Goal: Task Accomplishment & Management: Complete application form

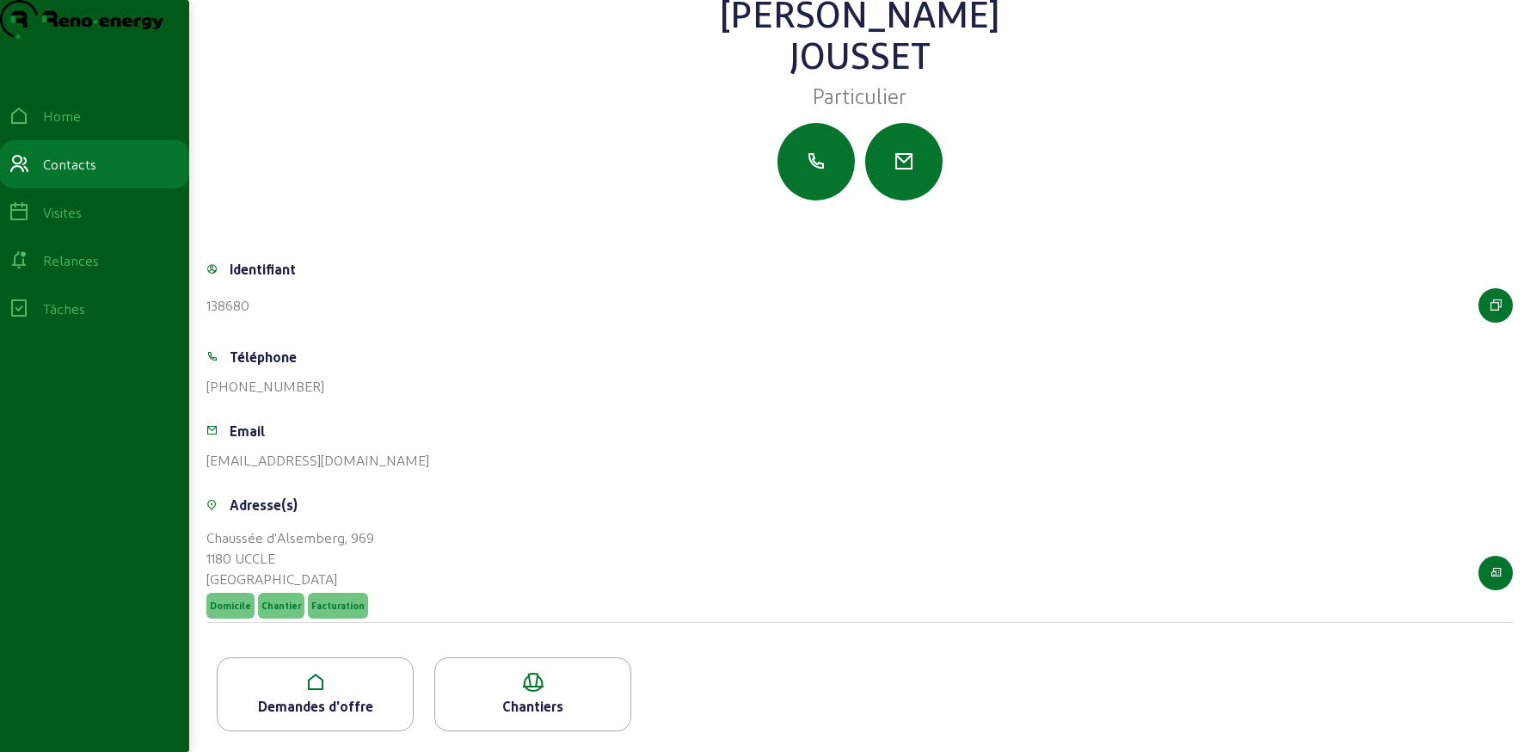
scroll to position [75, 0]
click at [342, 679] on icon at bounding box center [315, 682] width 195 height 21
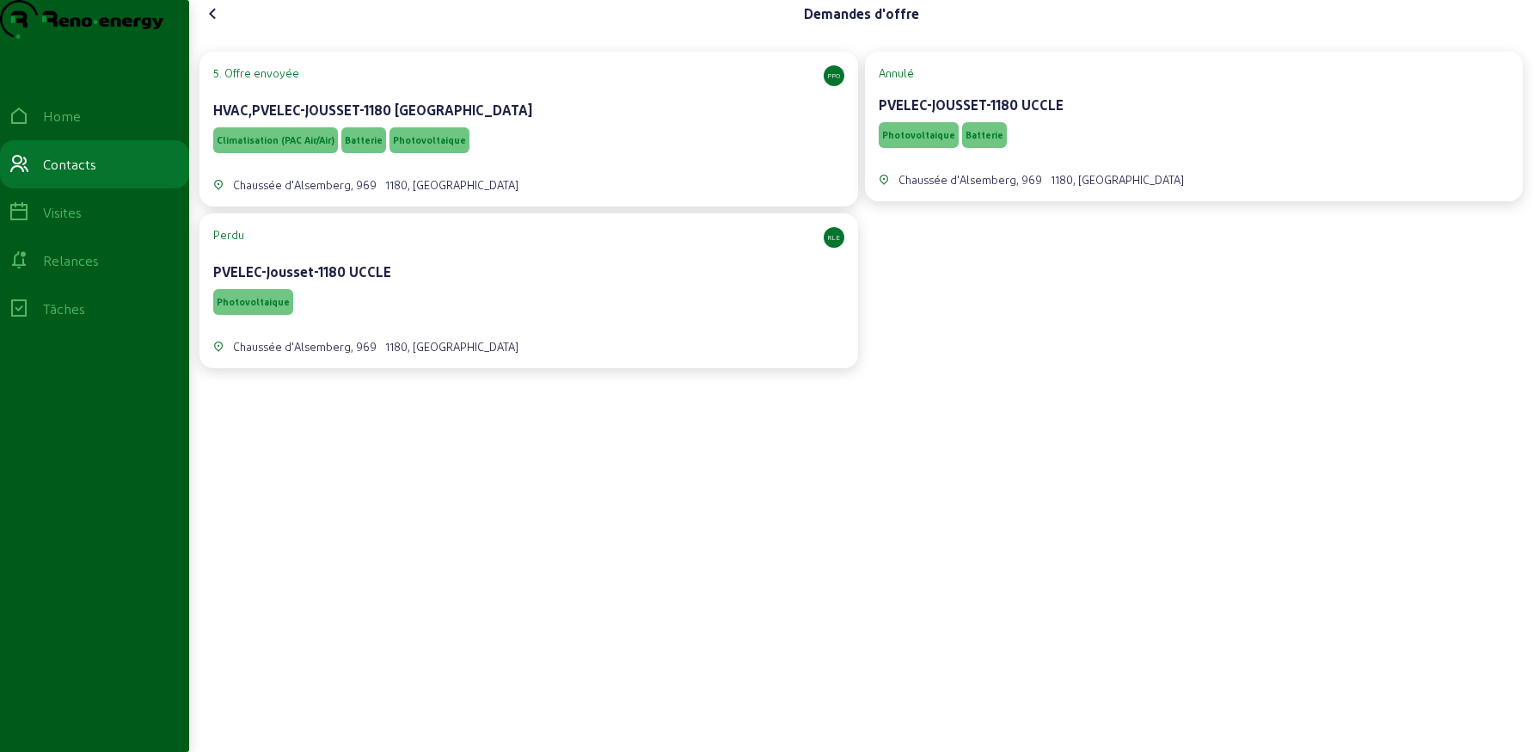
click at [502, 282] on div "PVELEC-Jousset-1180 UCCLE" at bounding box center [528, 271] width 631 height 21
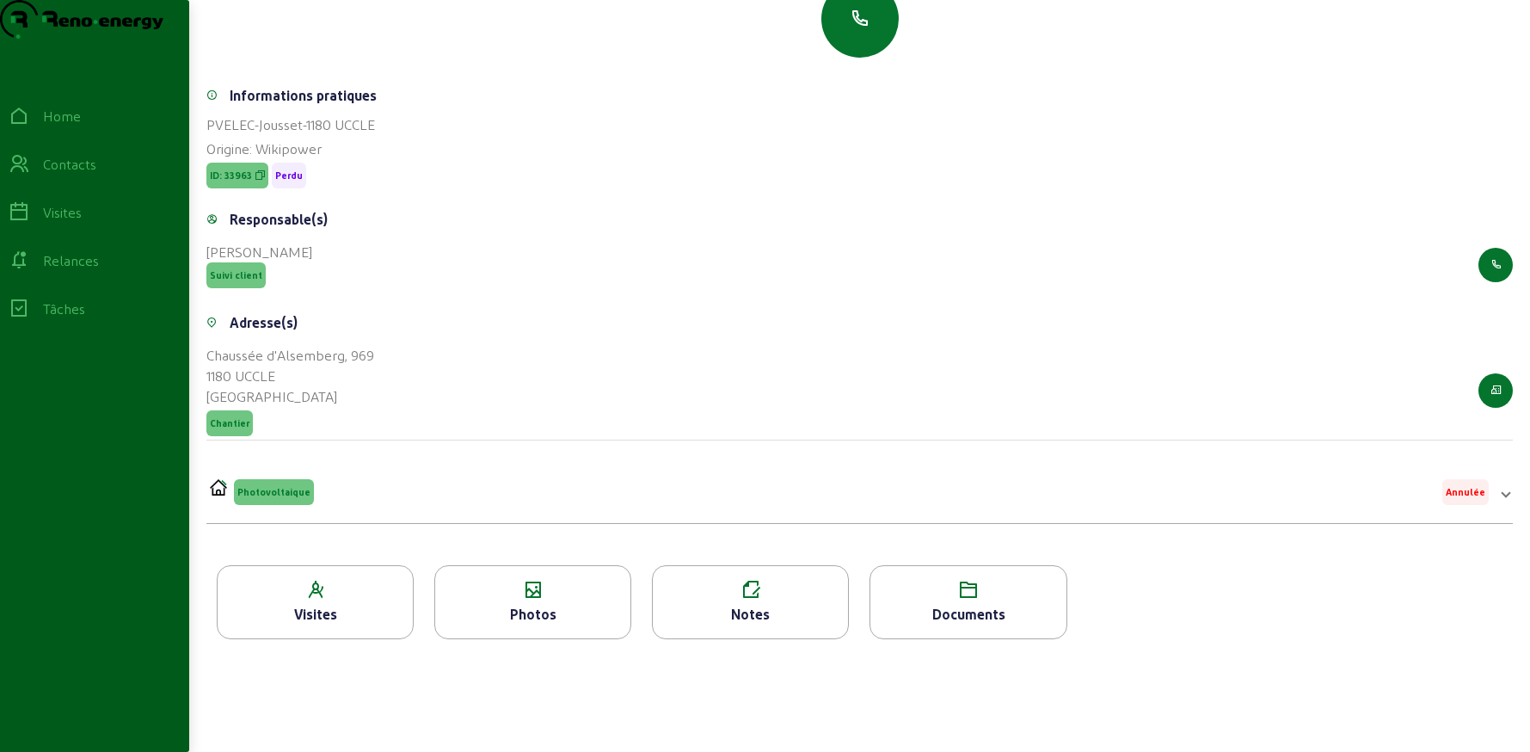
scroll to position [219, 0]
click at [937, 602] on div "Documents" at bounding box center [967, 602] width 197 height 74
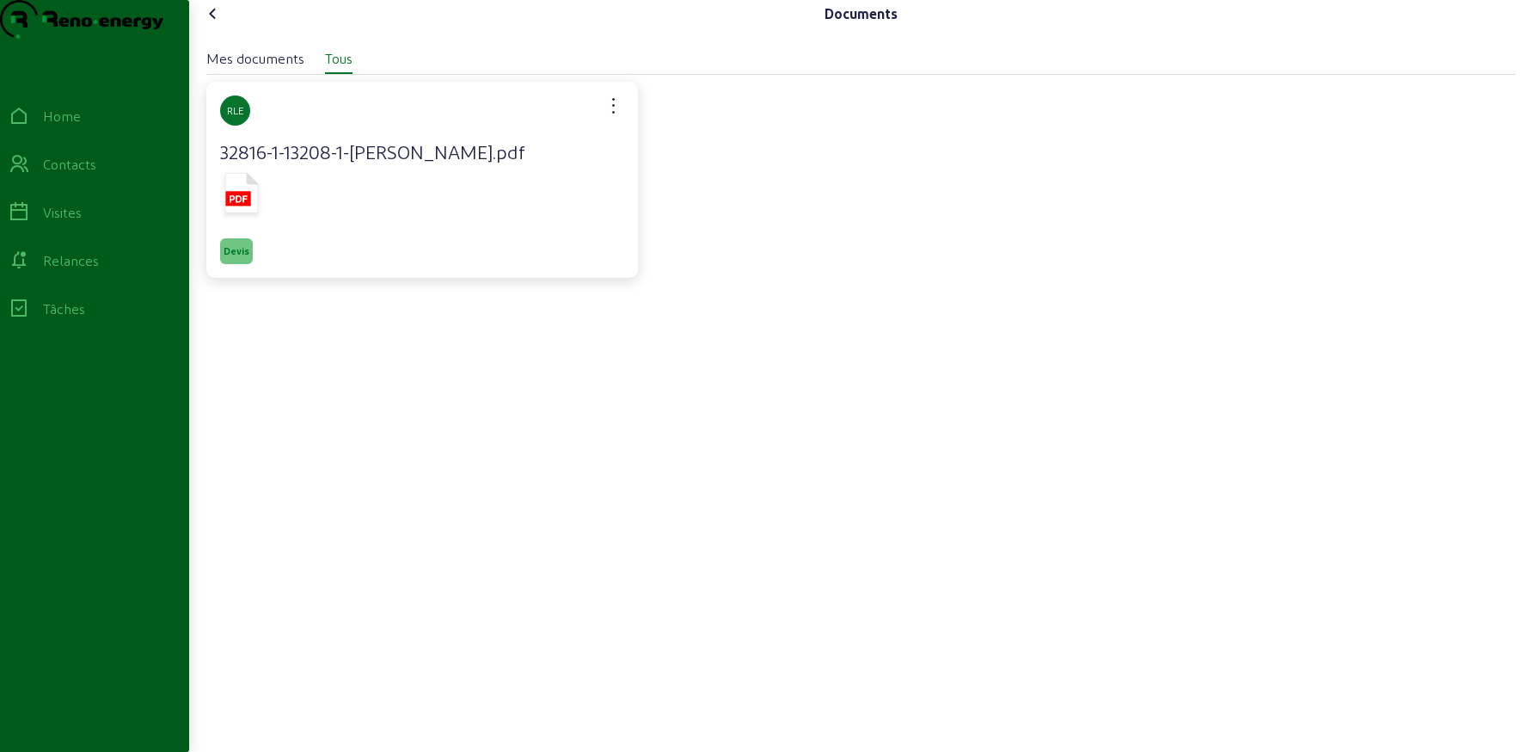
click at [244, 213] on icon at bounding box center [242, 193] width 34 height 40
click at [214, 24] on icon at bounding box center [213, 13] width 21 height 21
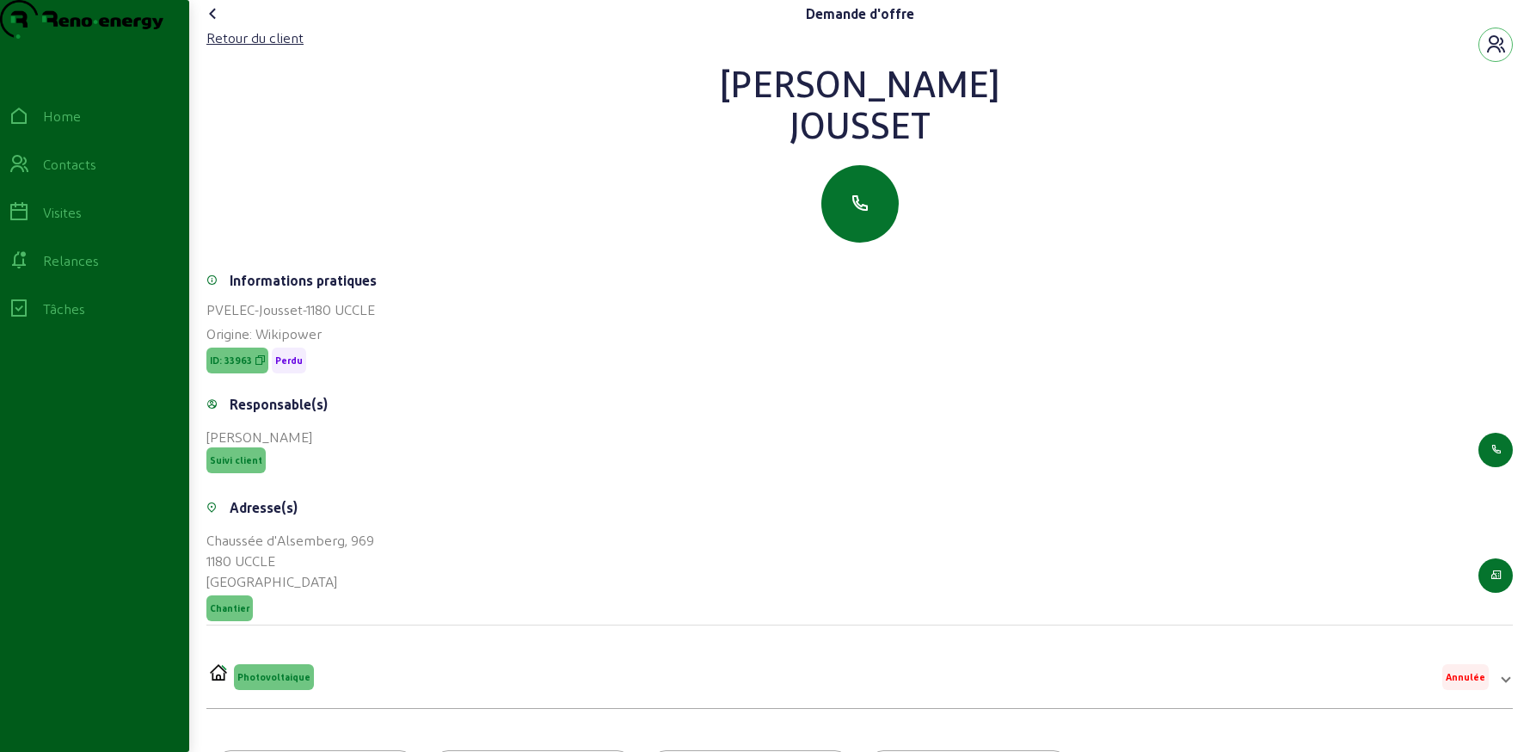
click at [214, 24] on icon at bounding box center [213, 13] width 21 height 21
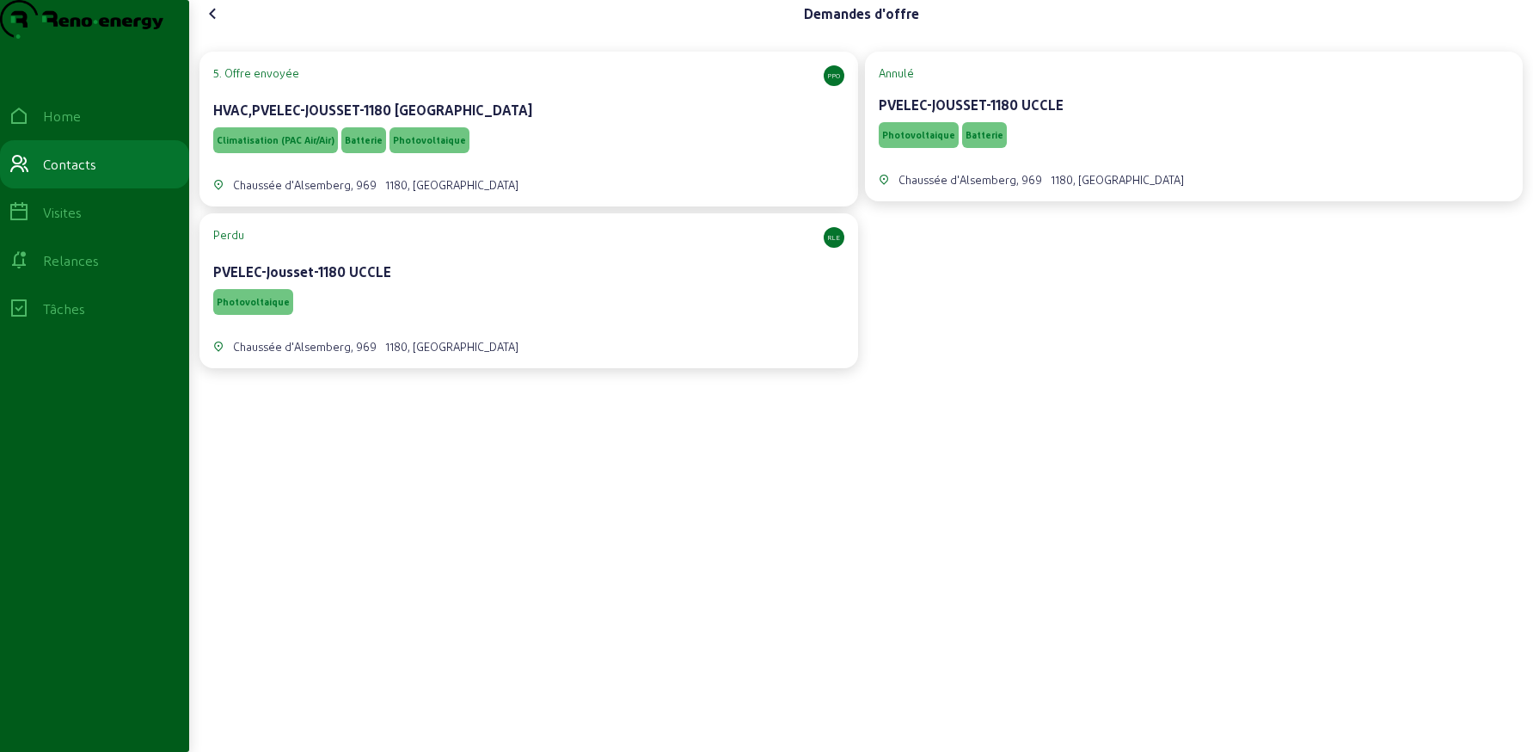
click at [571, 157] on div "Climatisation (PAC Air/Air) Batterie Photovoltaique" at bounding box center [528, 140] width 631 height 33
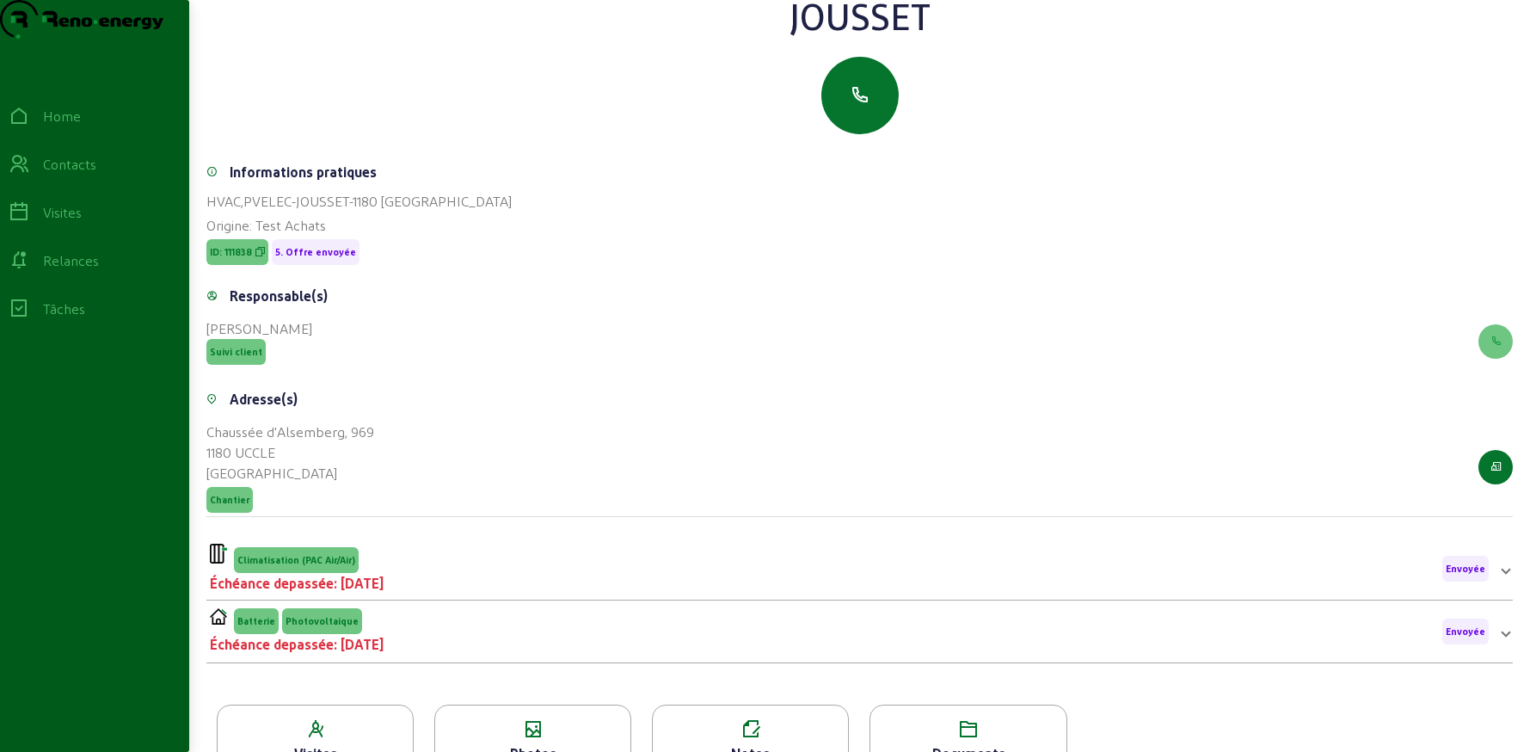
scroll to position [92, 0]
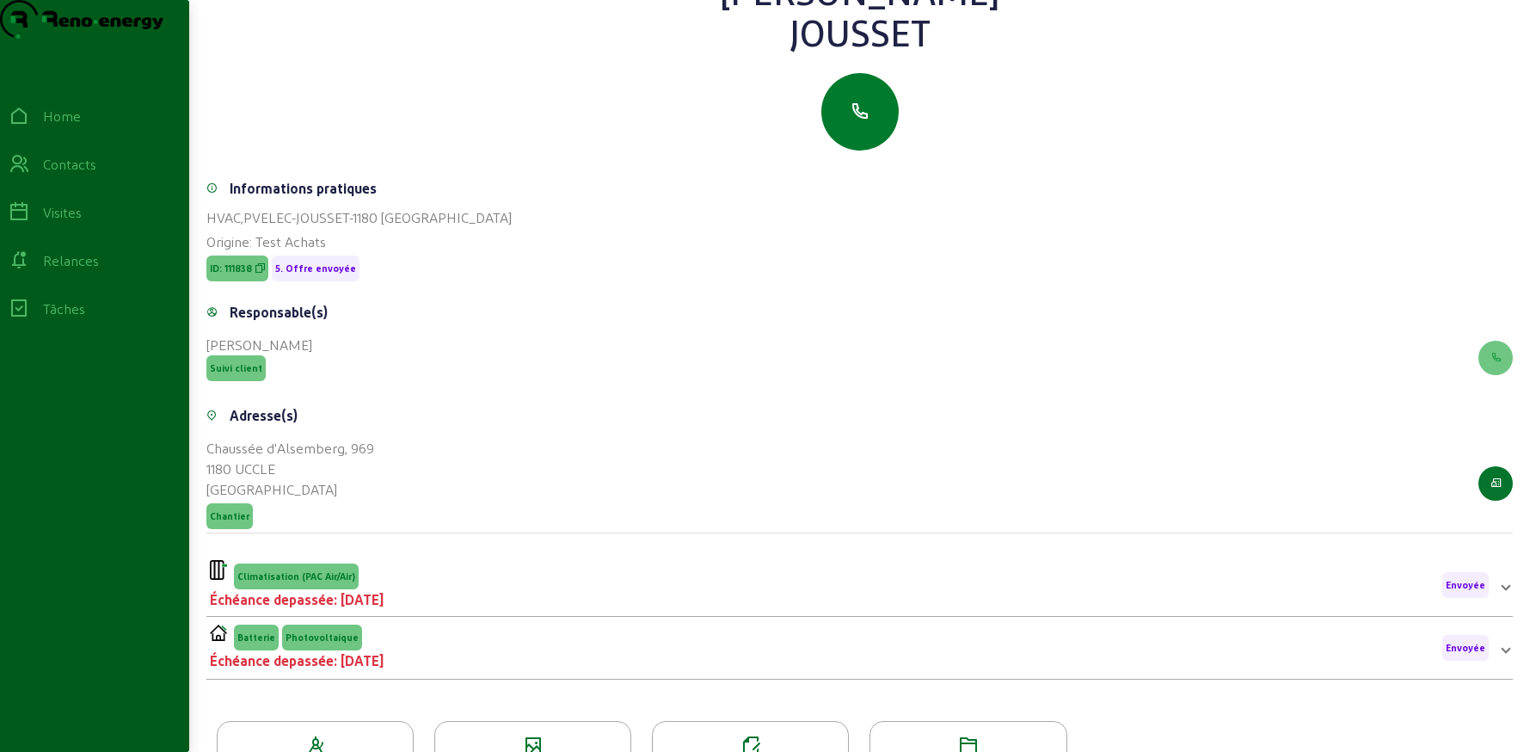
click at [866, 122] on icon "button" at bounding box center [860, 111] width 21 height 21
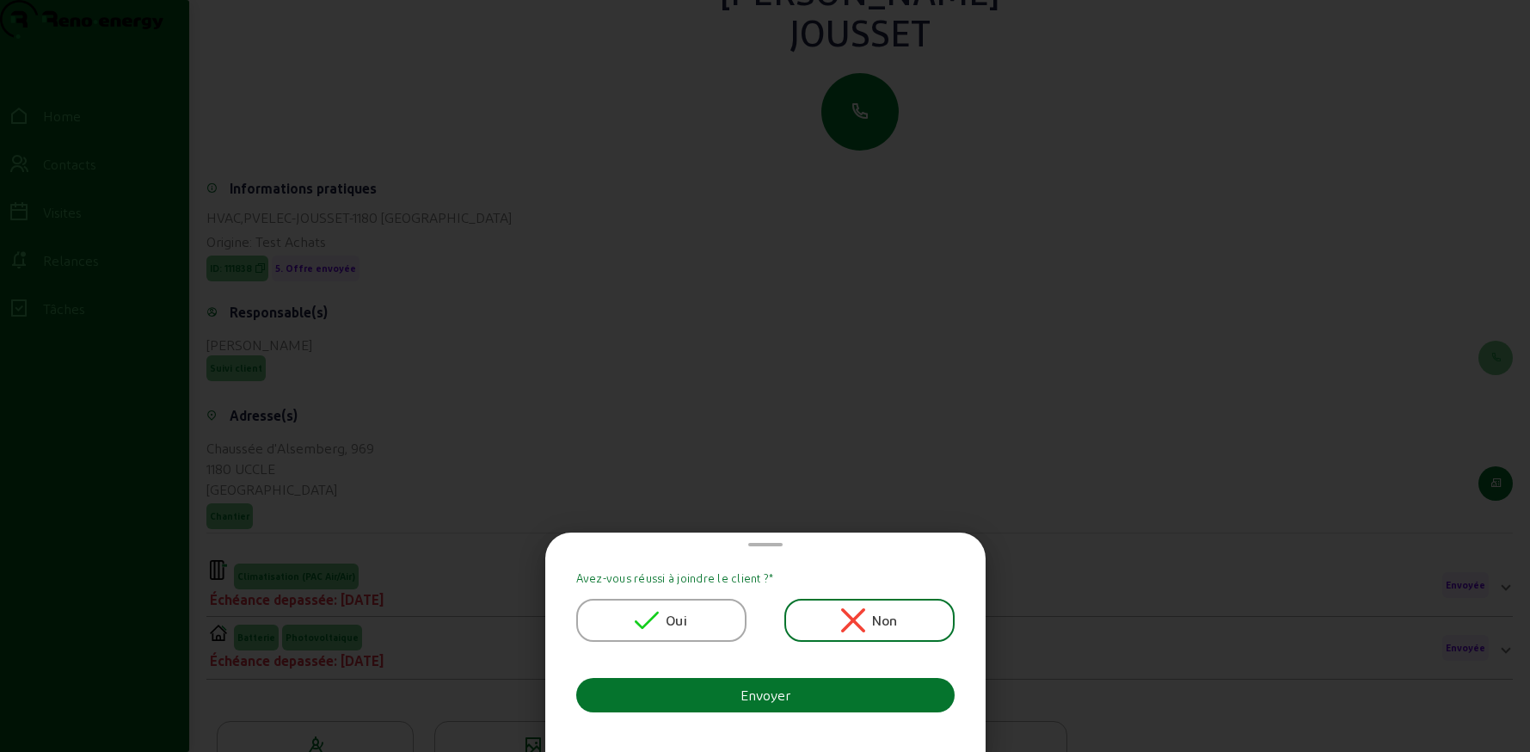
scroll to position [0, 0]
click at [653, 620] on icon at bounding box center [647, 620] width 24 height 18
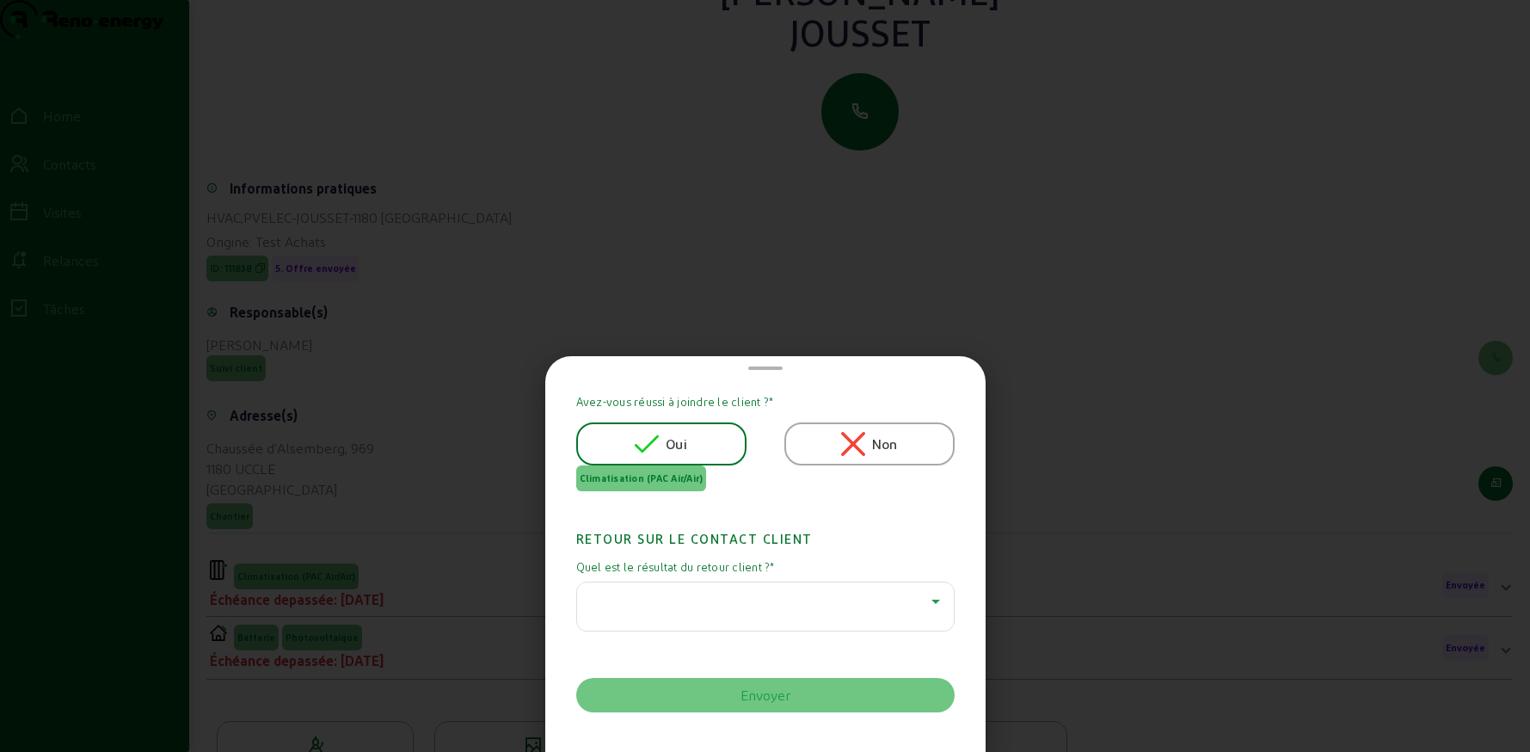
click at [678, 604] on div at bounding box center [761, 601] width 341 height 21
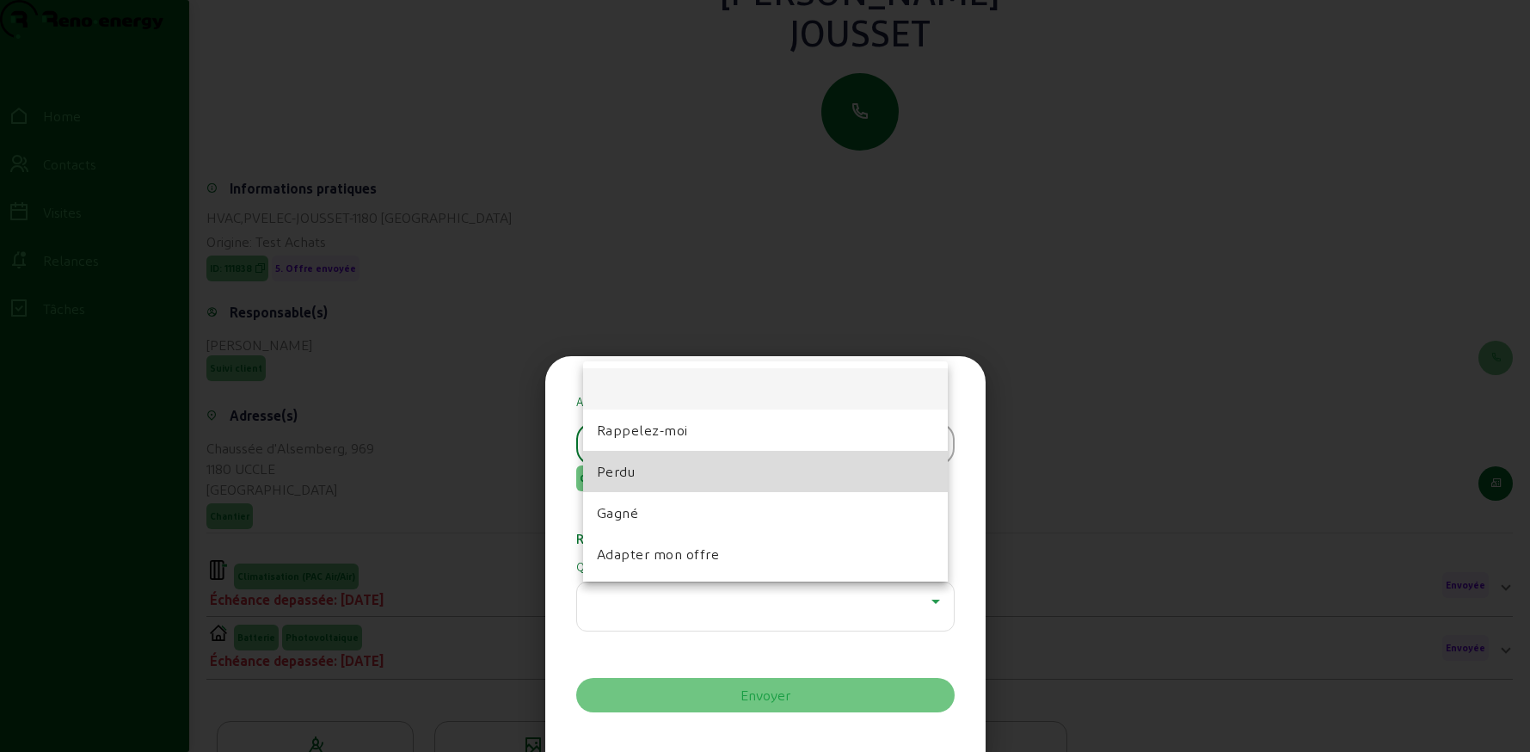
click at [630, 475] on span "Perdu" at bounding box center [616, 471] width 39 height 21
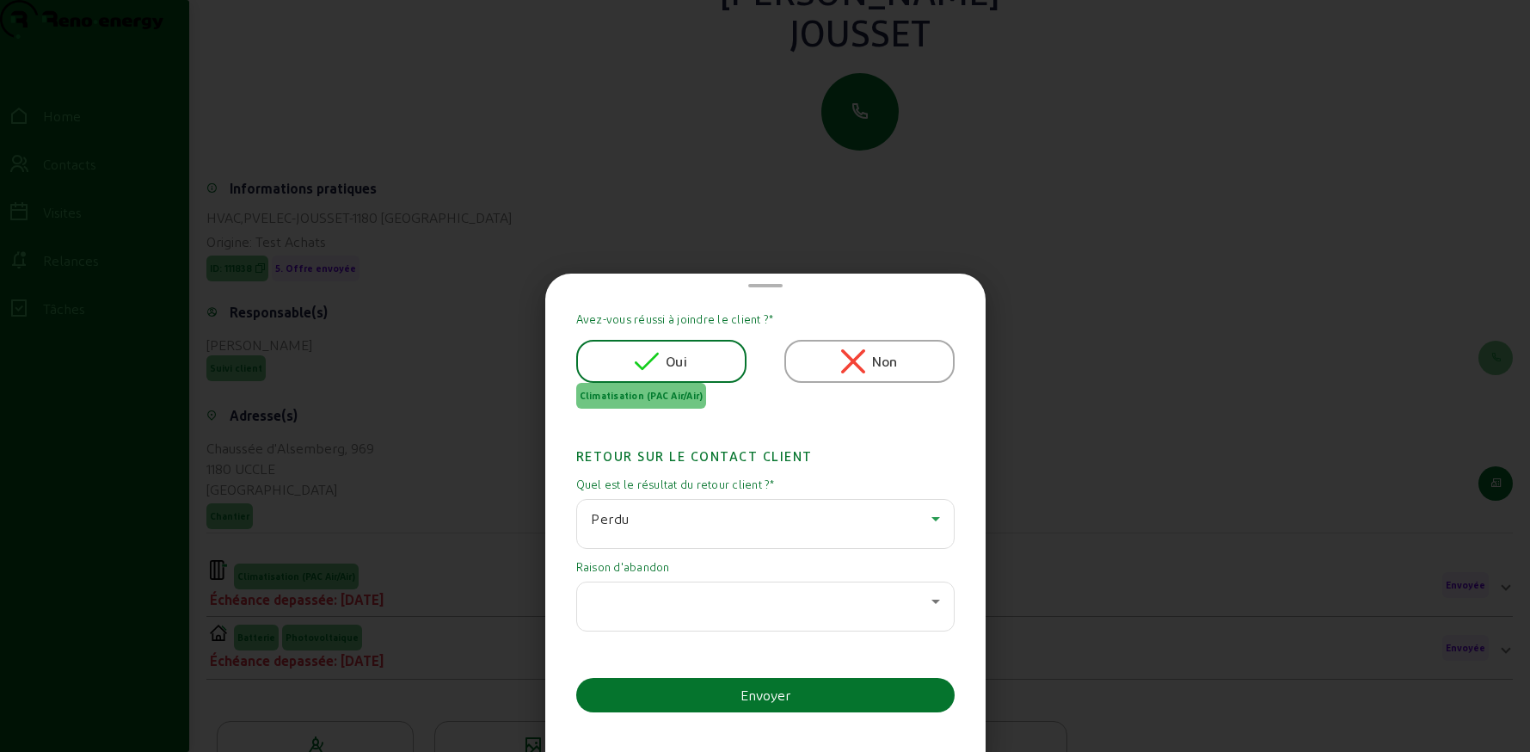
click at [651, 596] on div at bounding box center [761, 601] width 341 height 21
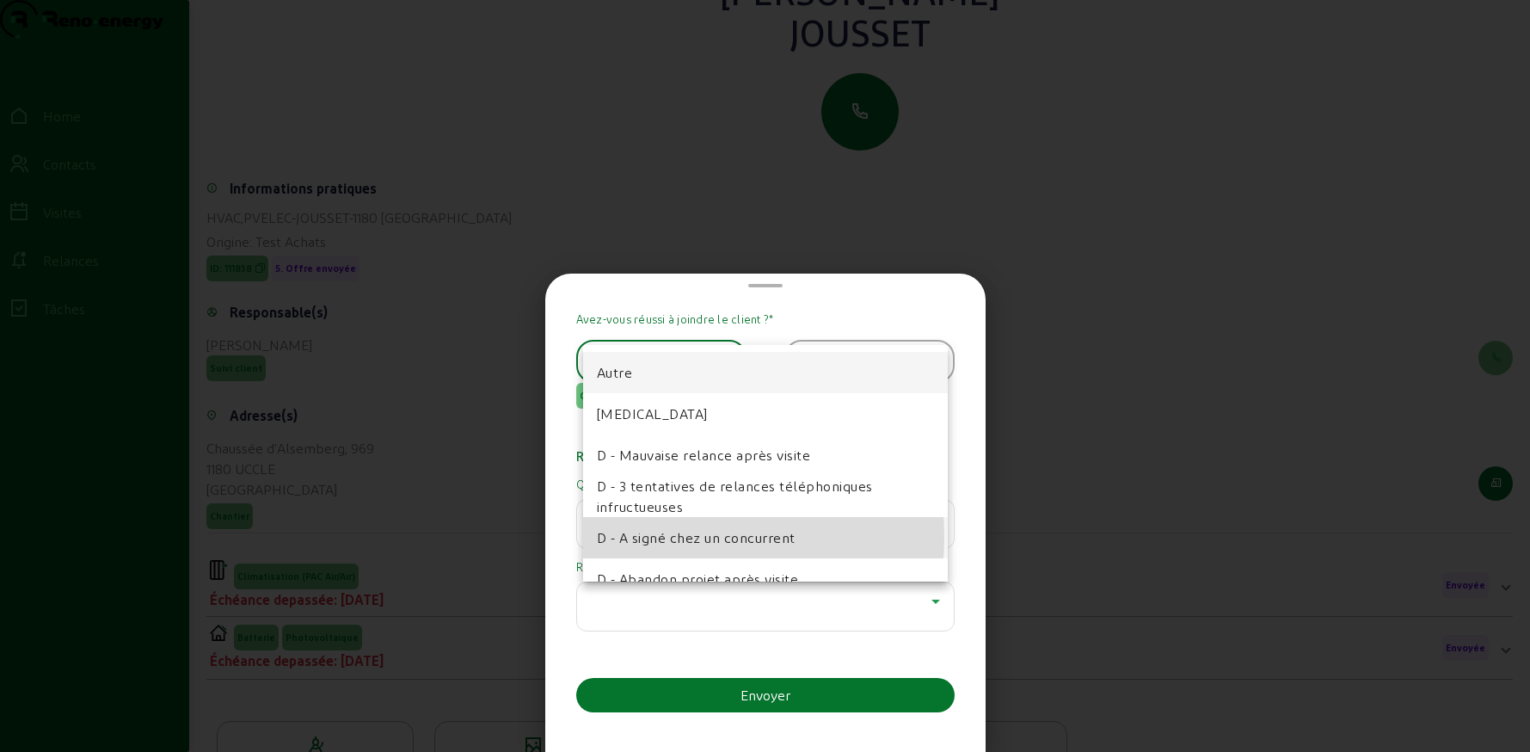
click at [649, 537] on span "D - A signé chez un concurrent" at bounding box center [696, 537] width 199 height 21
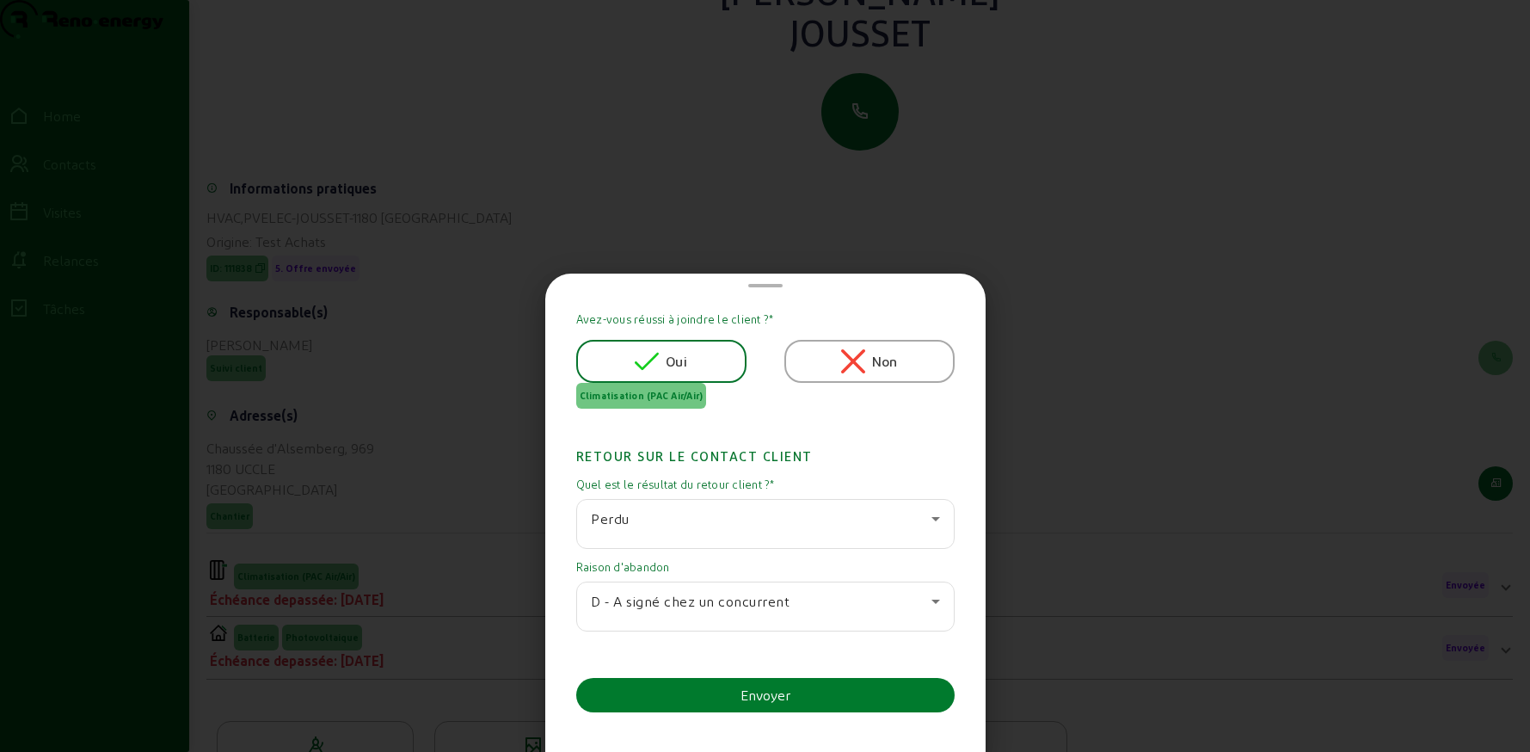
click at [701, 693] on button "Envoyer" at bounding box center [765, 695] width 378 height 34
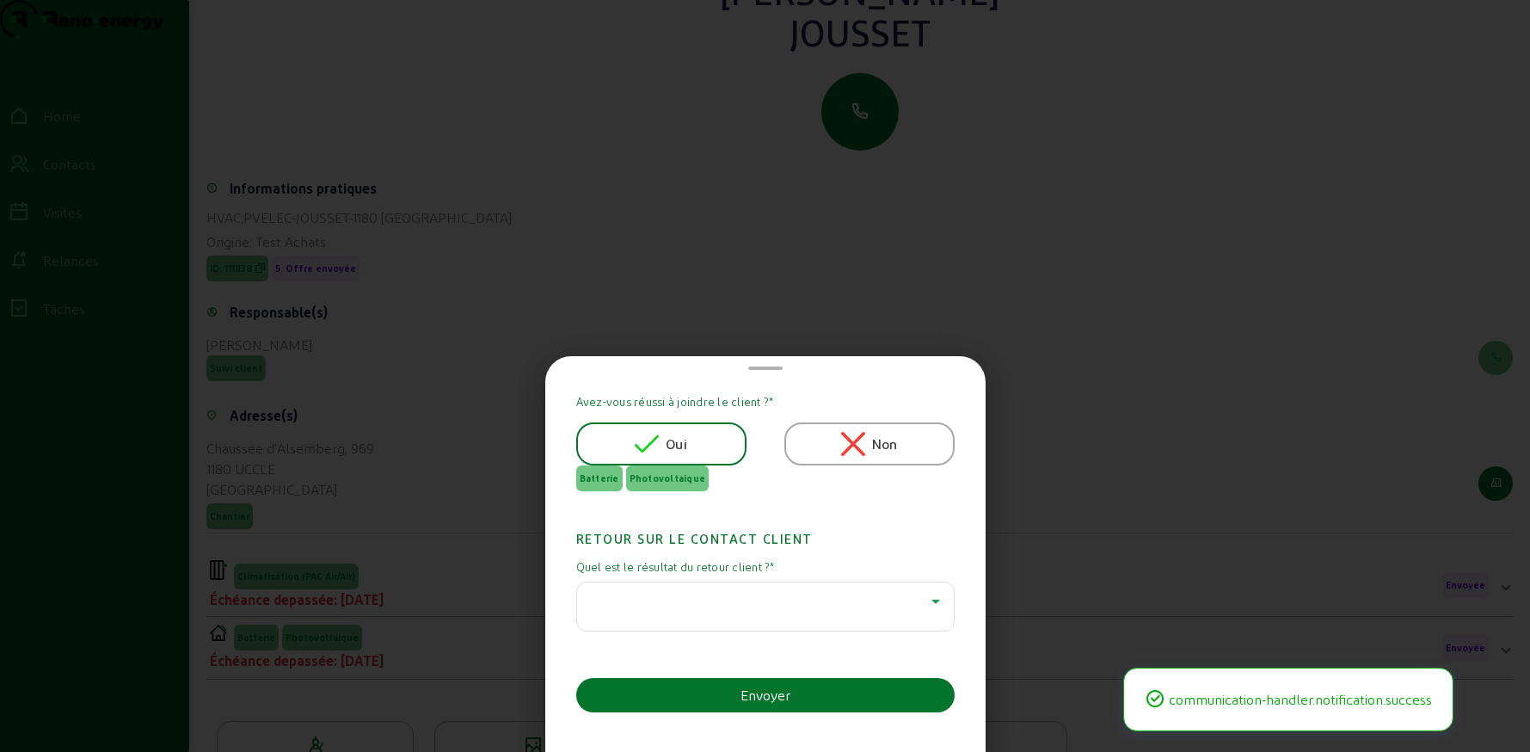
click at [696, 599] on div at bounding box center [761, 601] width 341 height 21
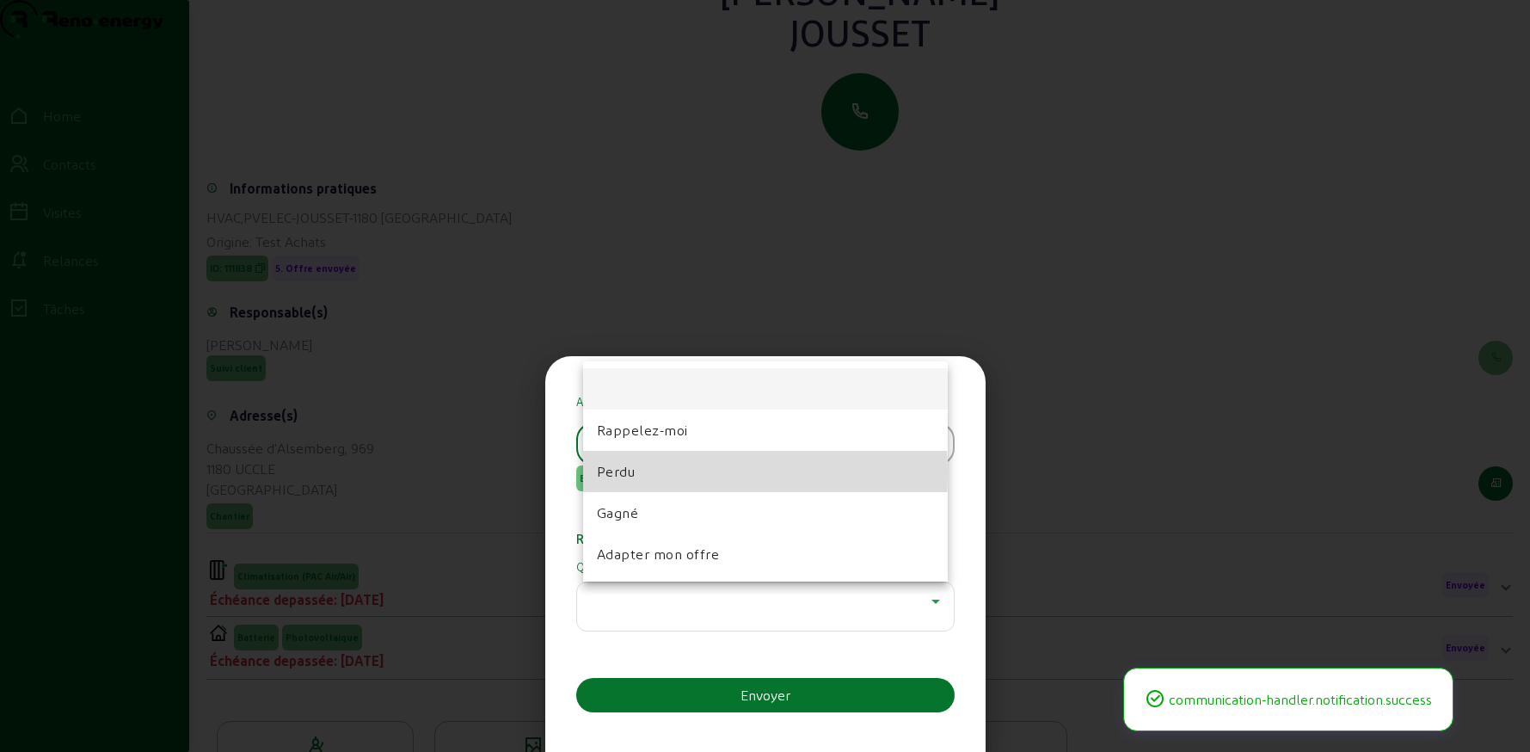
click at [636, 471] on mat-option "Perdu" at bounding box center [765, 471] width 365 height 41
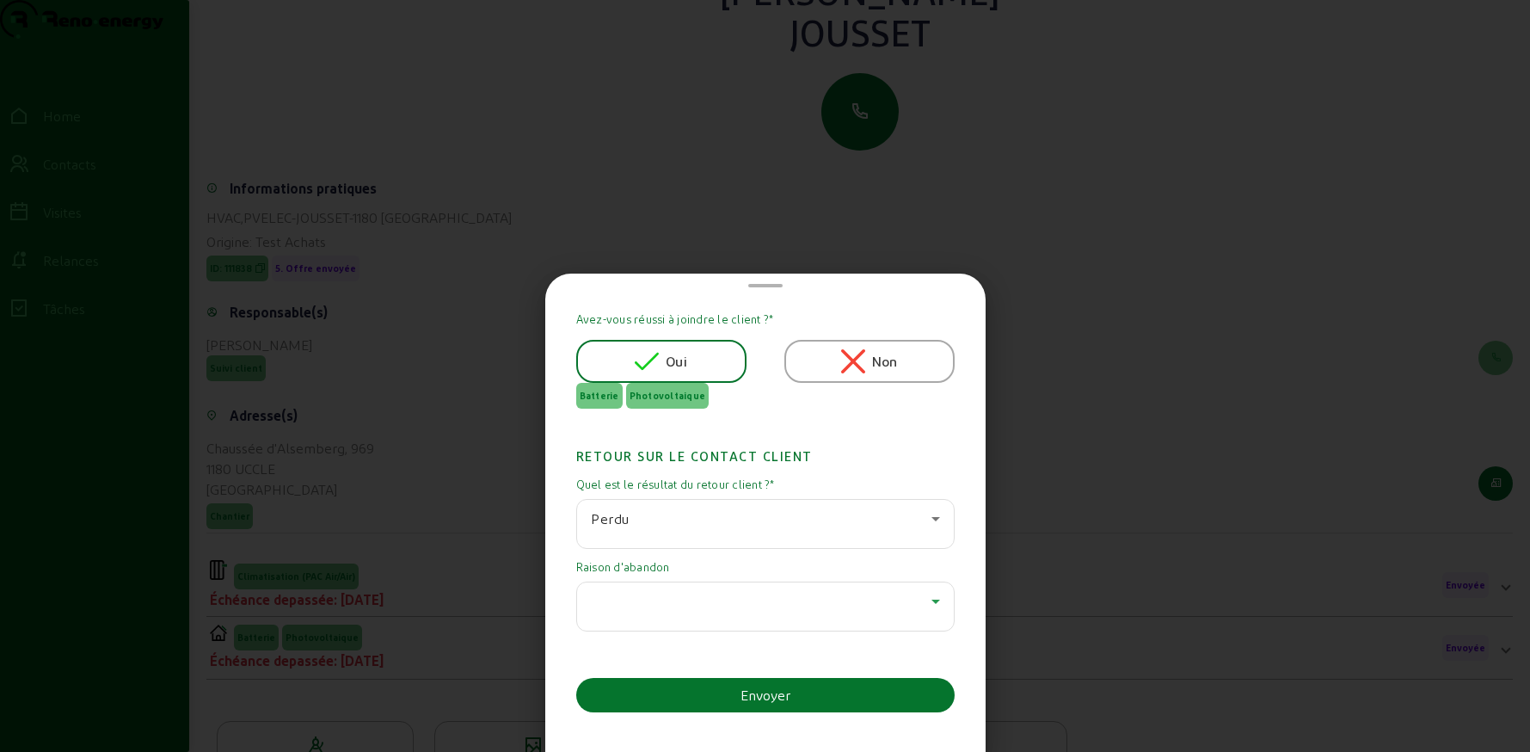
click at [666, 594] on div at bounding box center [761, 601] width 341 height 21
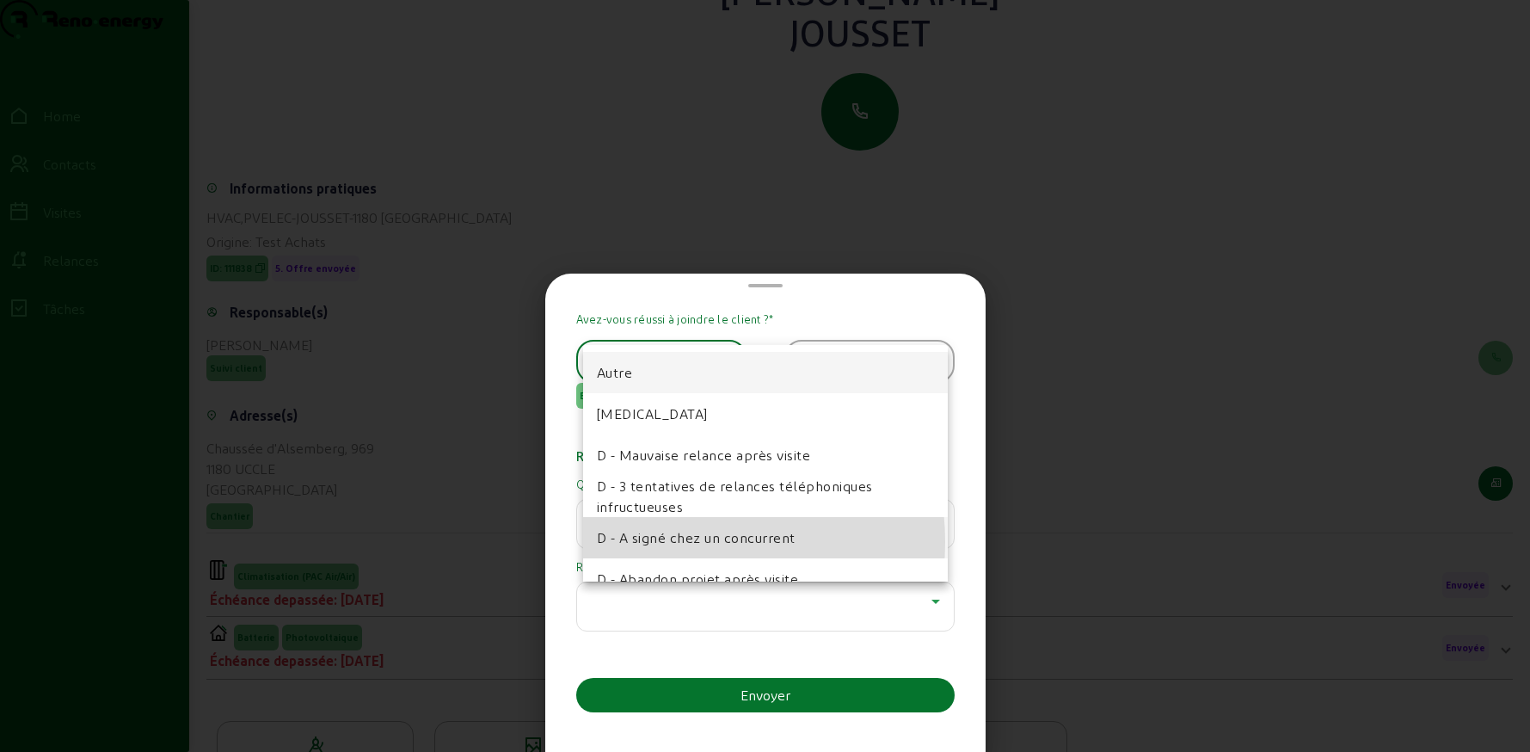
click at [664, 542] on span "D - A signé chez un concurrent" at bounding box center [696, 537] width 199 height 21
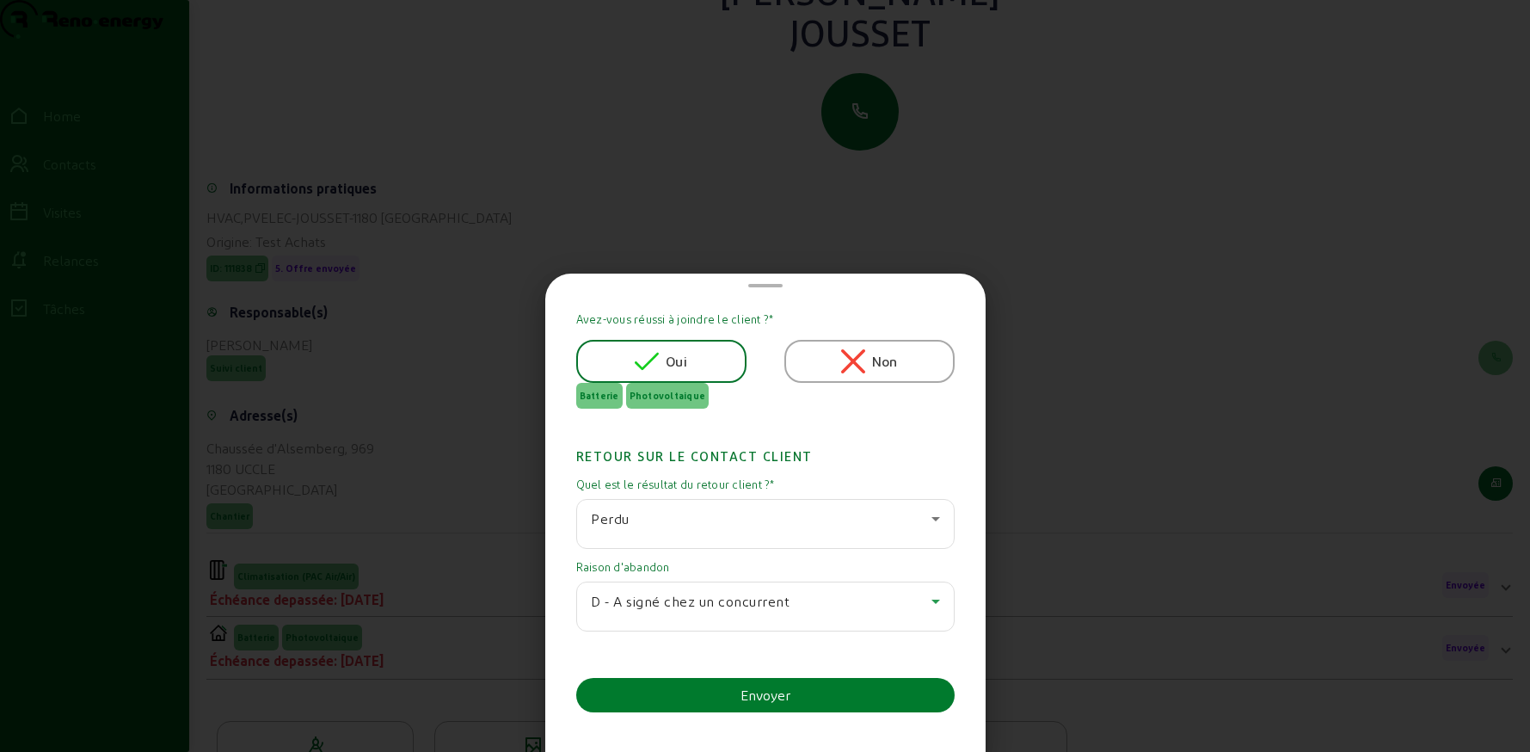
click at [691, 691] on button "Envoyer" at bounding box center [765, 695] width 378 height 34
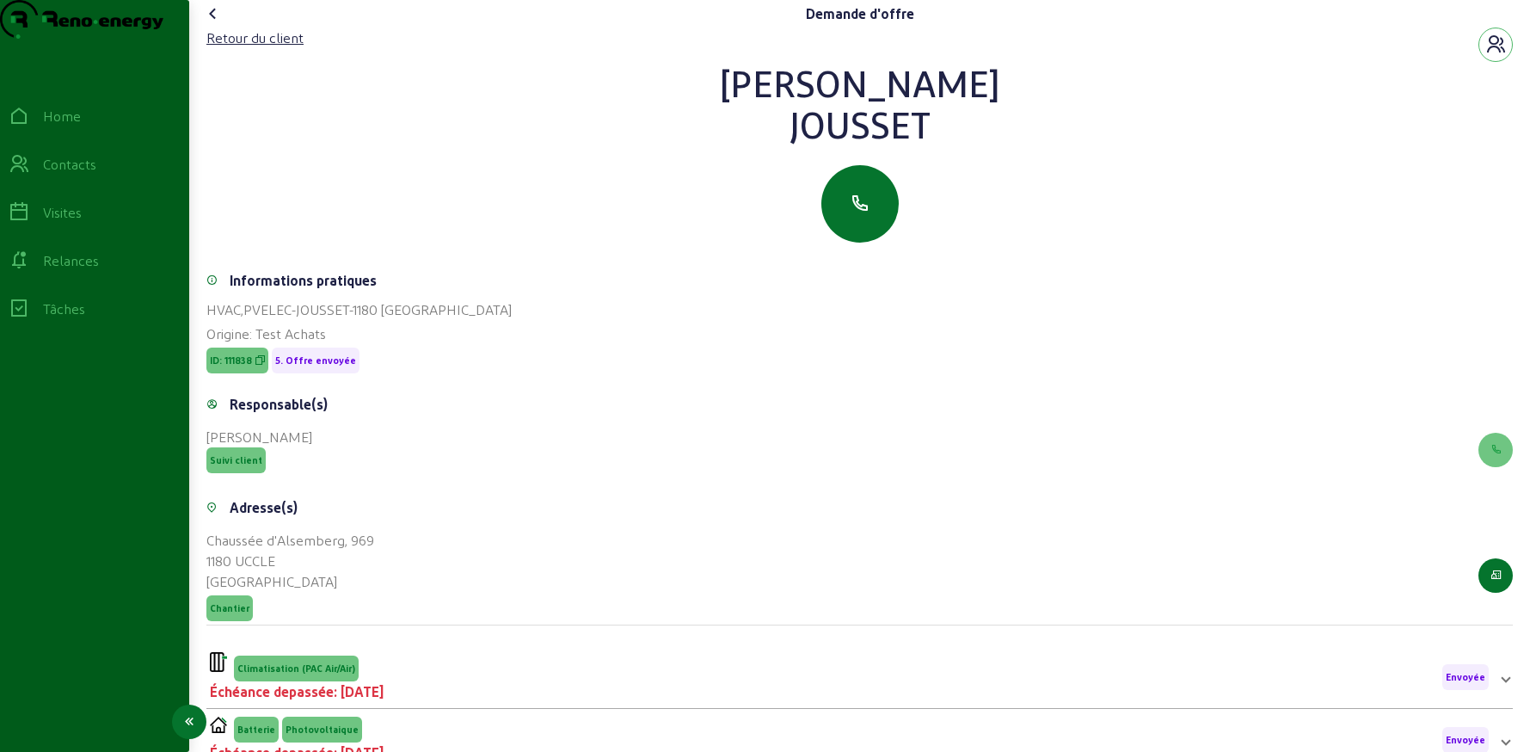
click at [82, 175] on div "Contacts" at bounding box center [69, 164] width 53 height 21
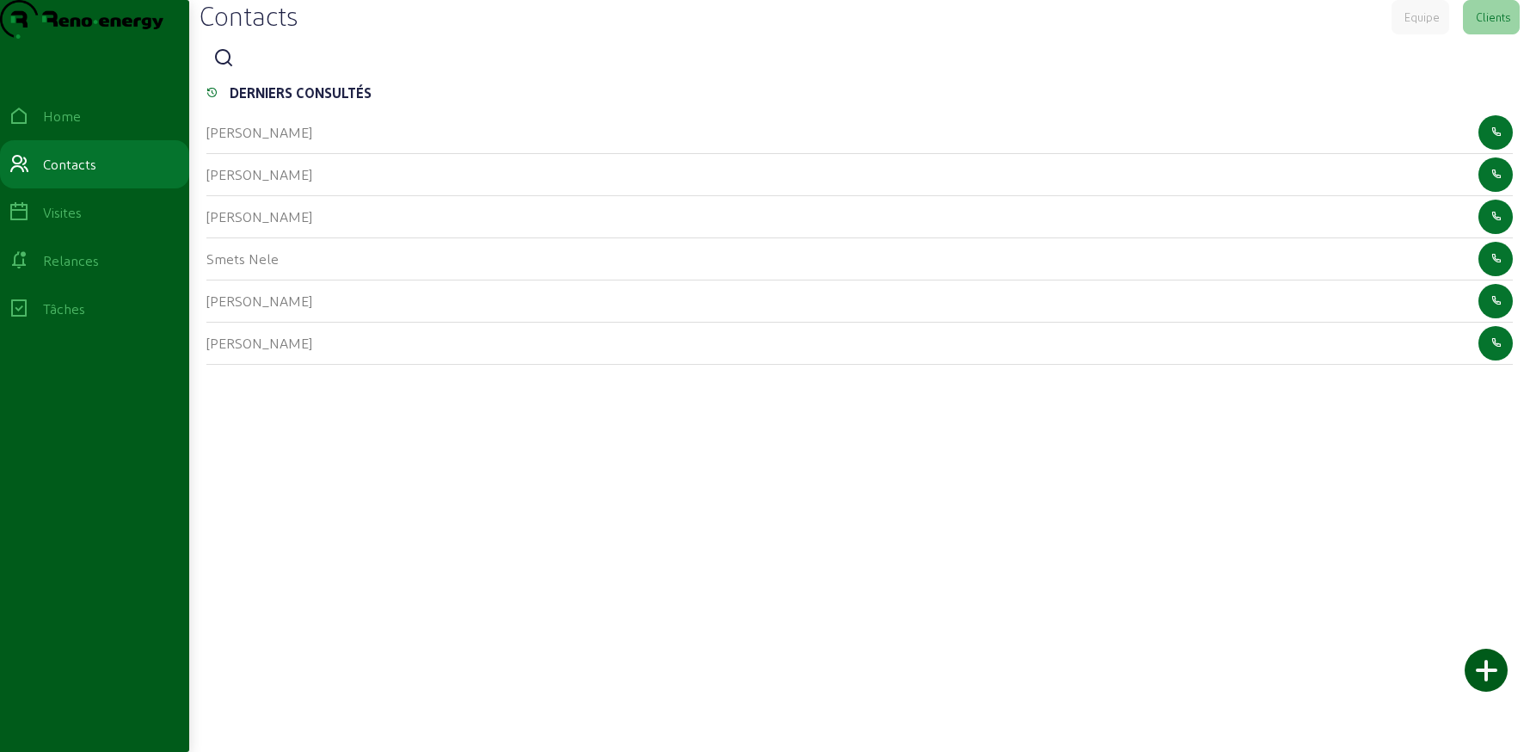
click at [242, 76] on div at bounding box center [859, 58] width 1306 height 34
click at [227, 69] on icon at bounding box center [223, 58] width 21 height 21
click at [290, 70] on input at bounding box center [319, 59] width 155 height 21
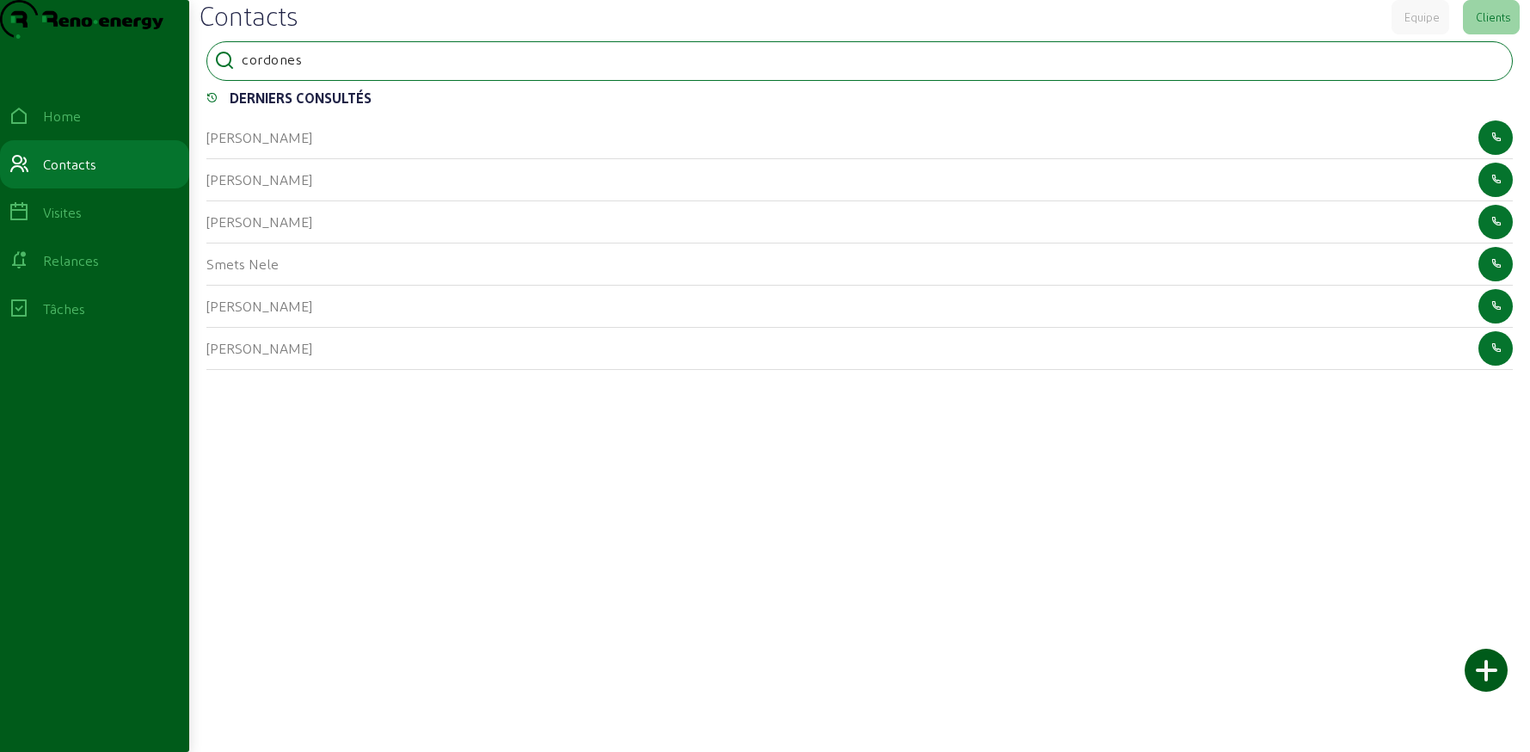
type input "cordones"
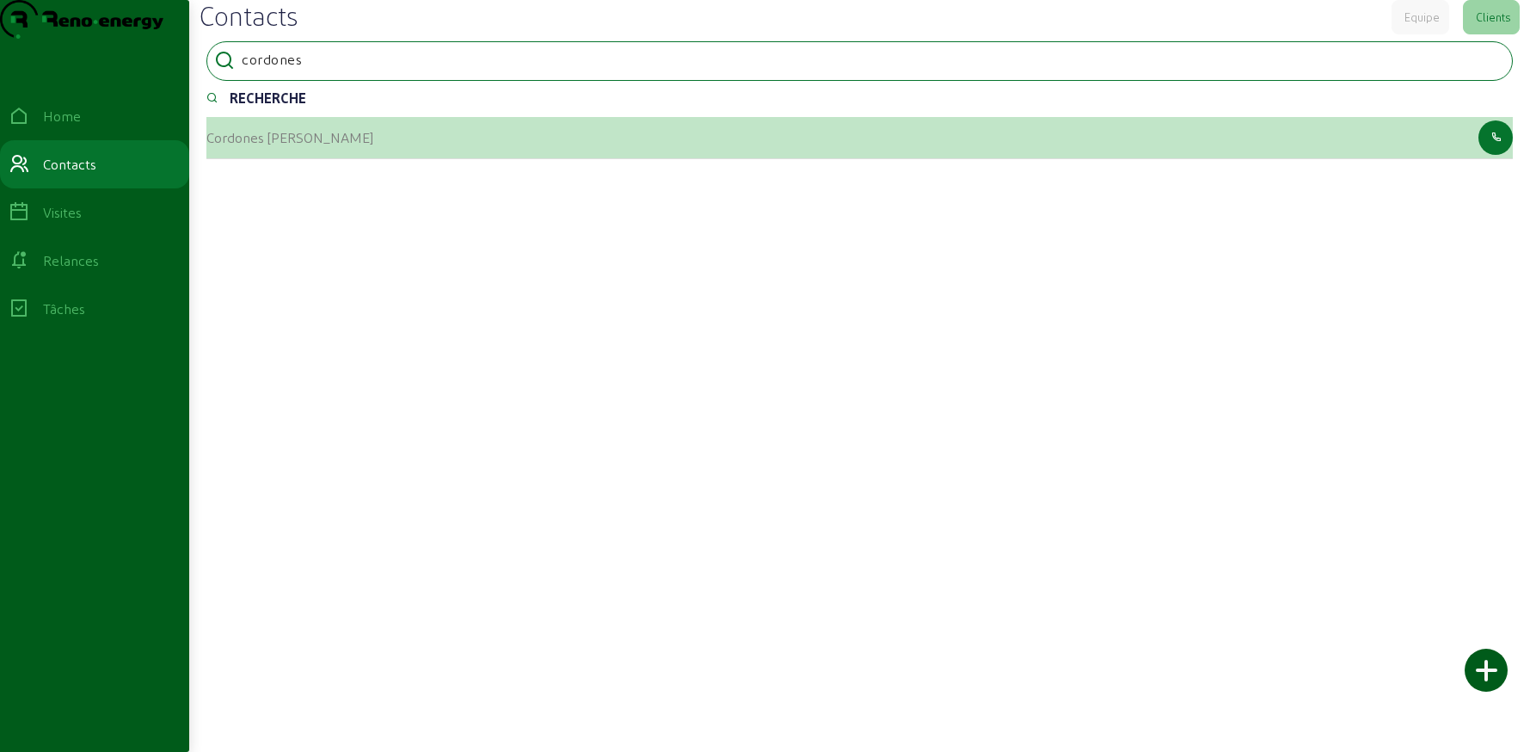
click at [291, 145] on cam-list-title "Cordones [PERSON_NAME]" at bounding box center [289, 137] width 167 height 16
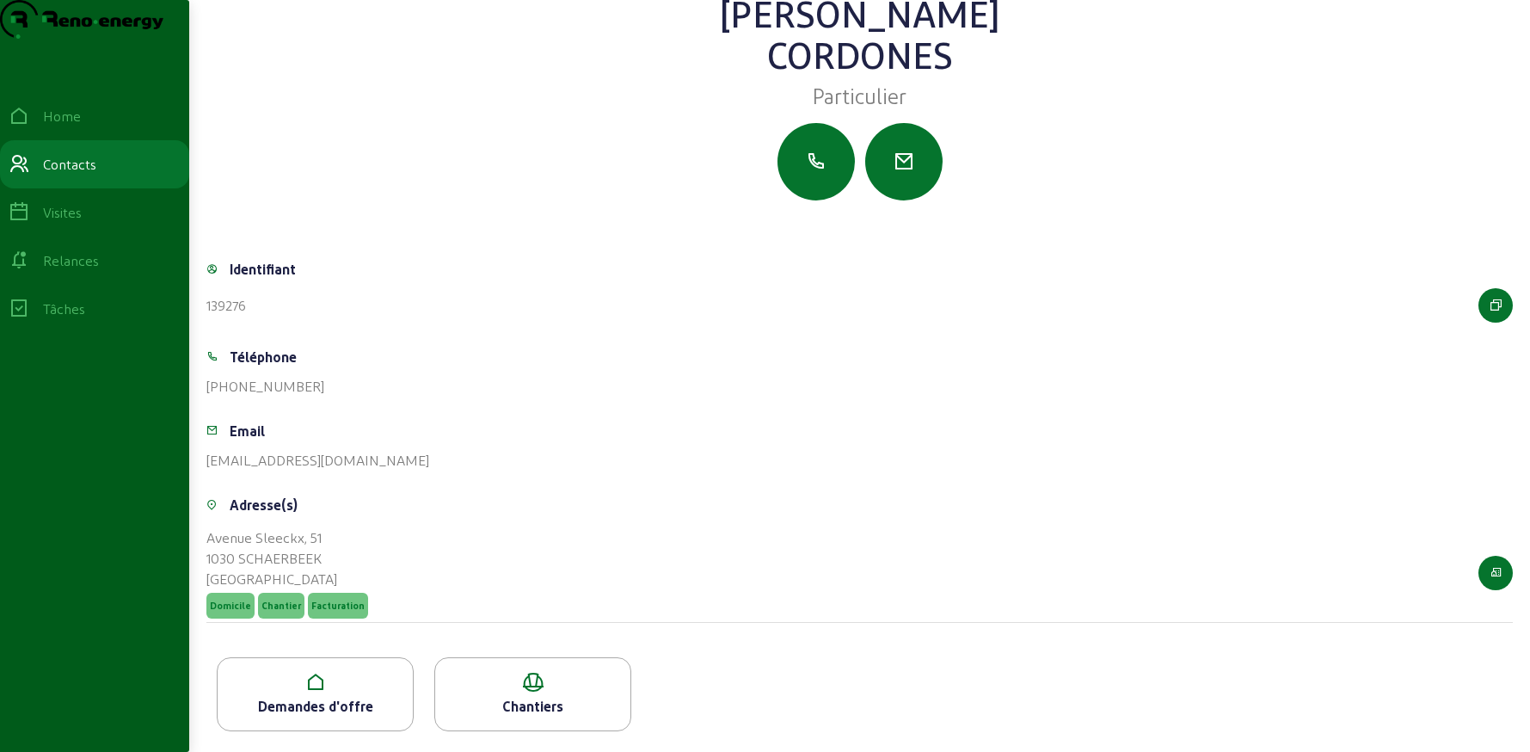
scroll to position [77, 0]
click at [341, 691] on icon at bounding box center [315, 682] width 195 height 21
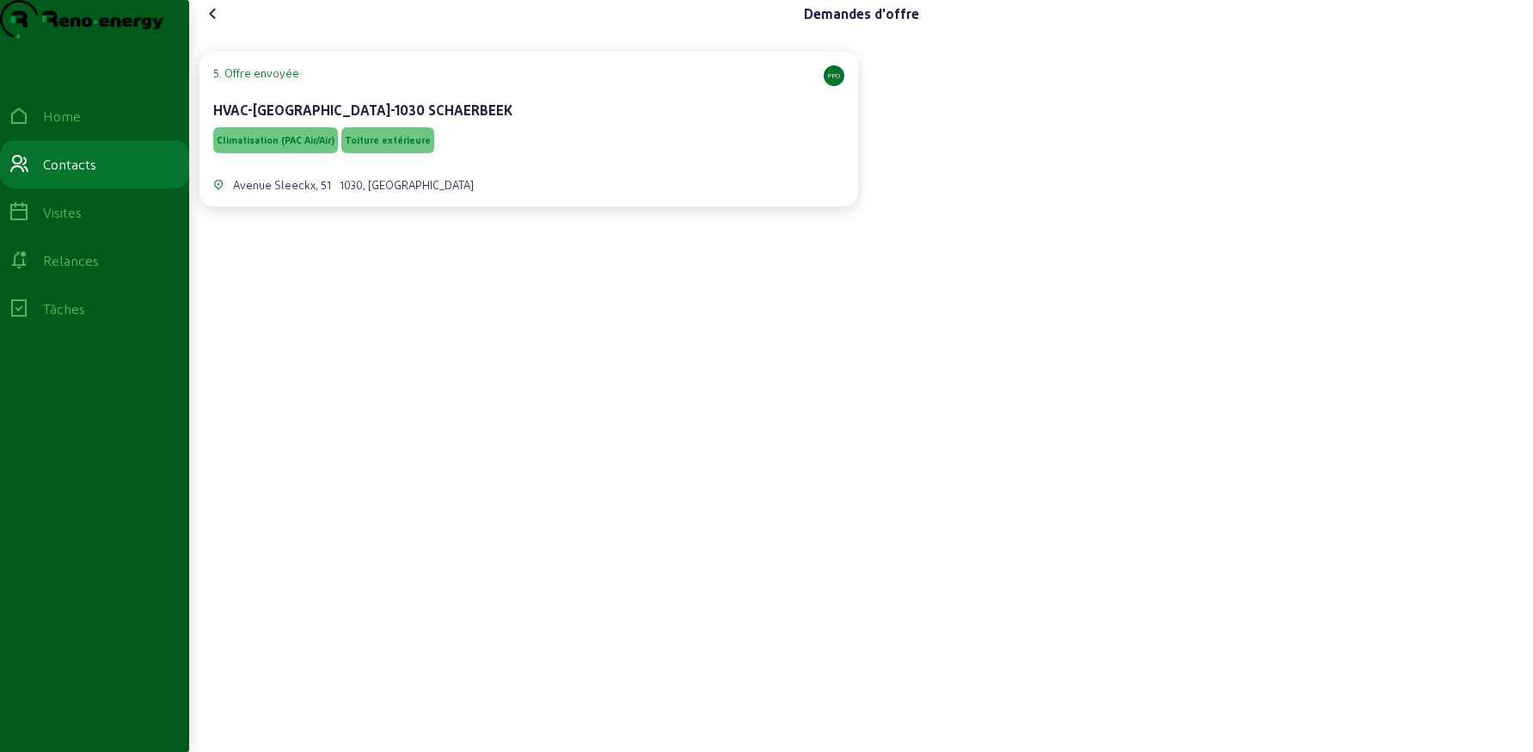
click at [436, 193] on div "Avenue Sleeckx, [STREET_ADDRESS]" at bounding box center [528, 175] width 631 height 36
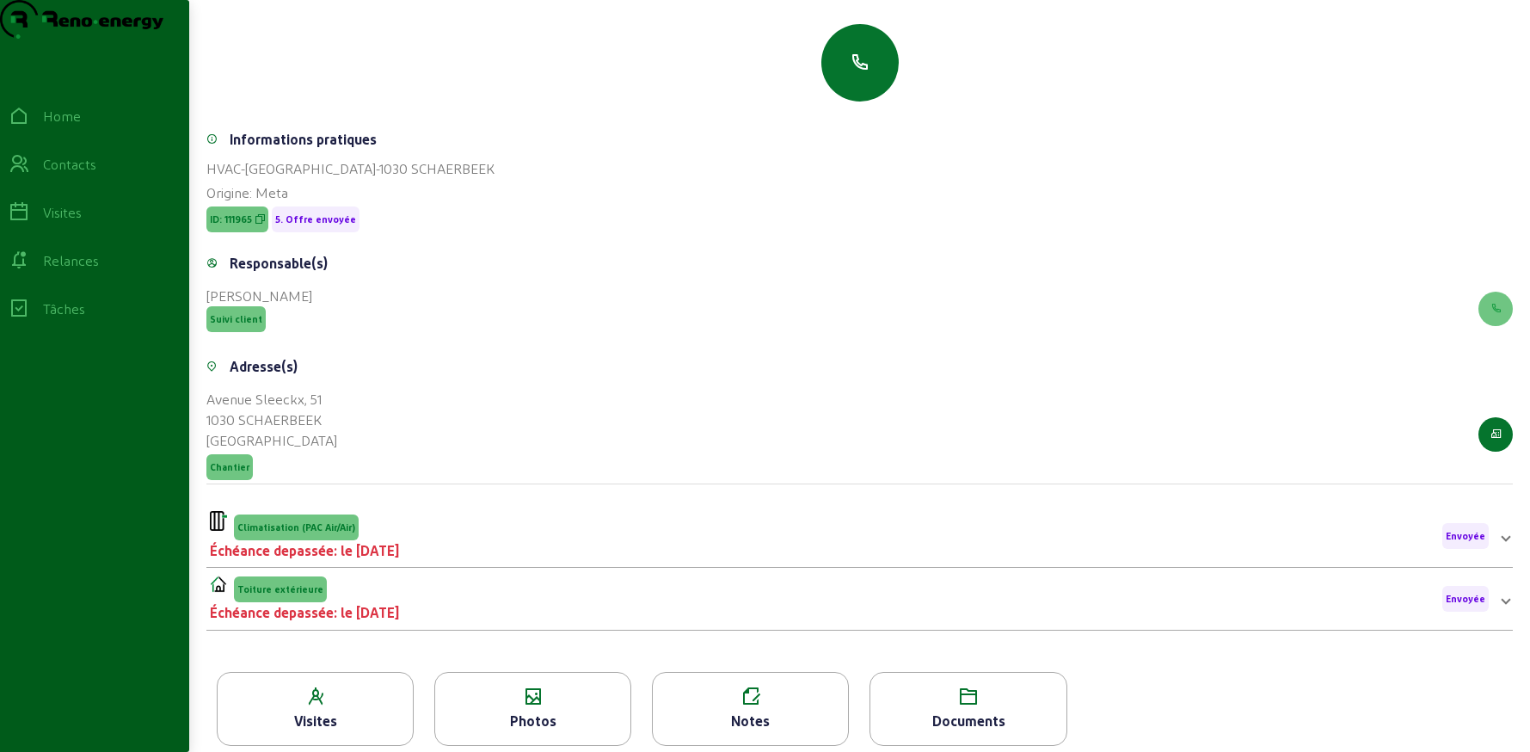
scroll to position [179, 0]
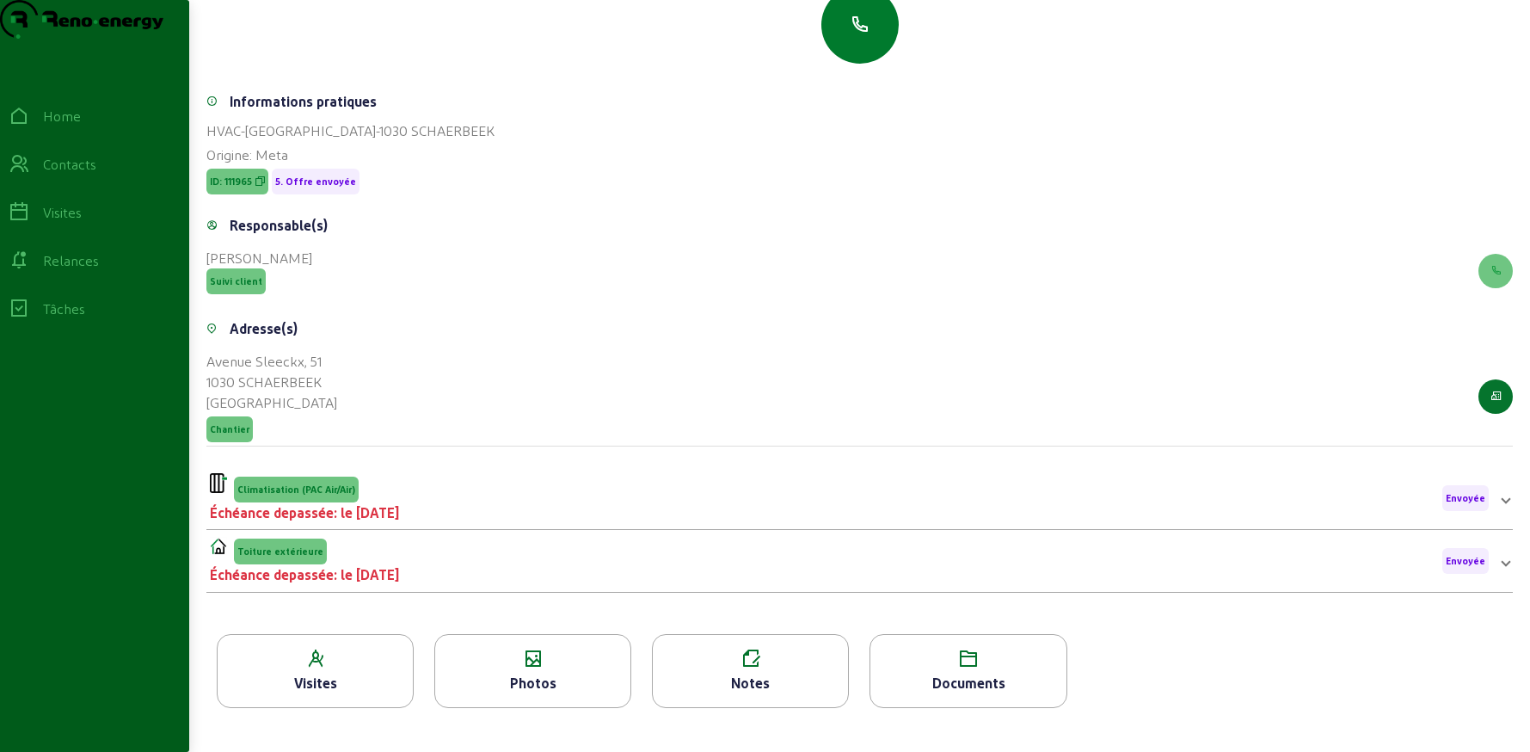
click at [847, 64] on button "button" at bounding box center [859, 24] width 77 height 77
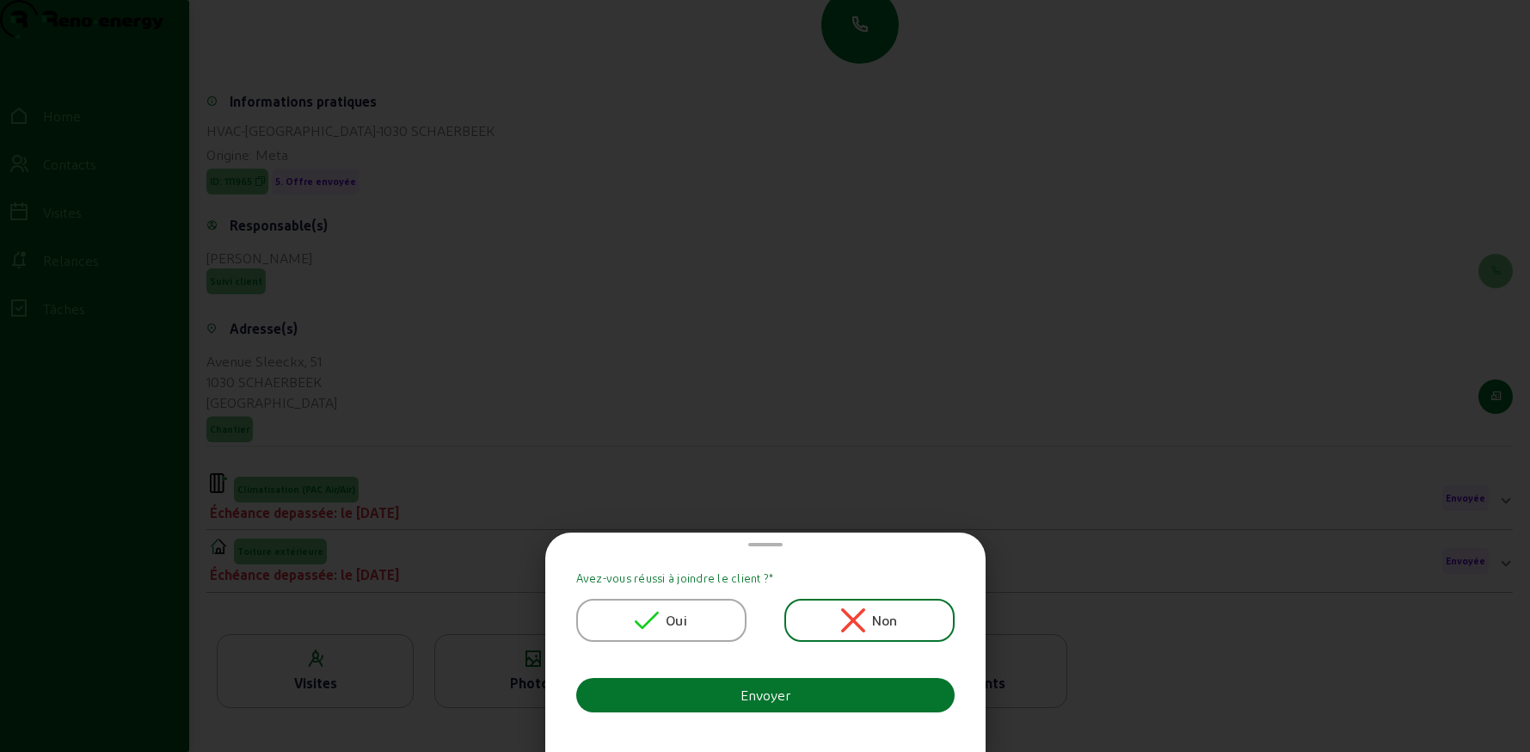
scroll to position [0, 0]
click at [679, 614] on span "Oui" at bounding box center [677, 620] width 22 height 21
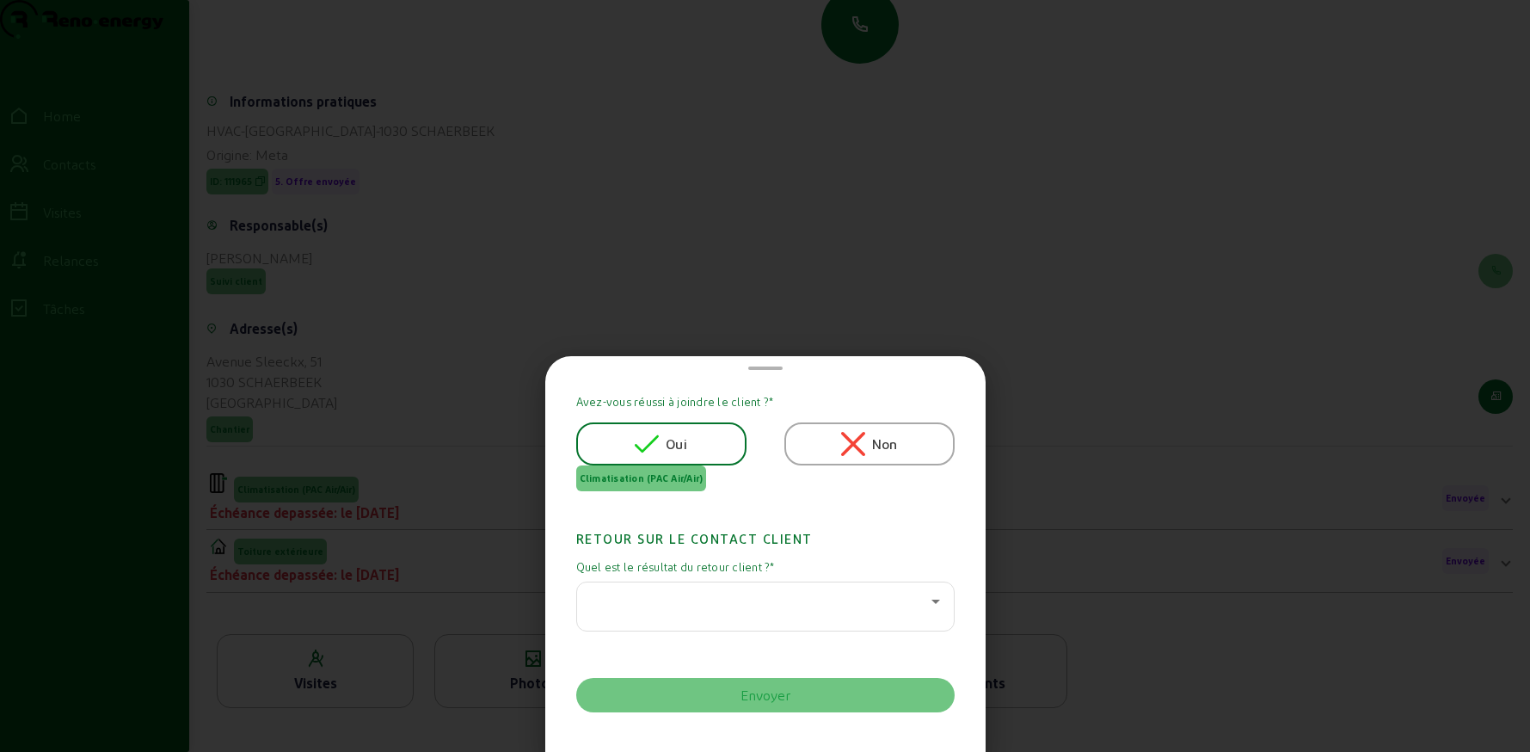
click at [673, 614] on div at bounding box center [765, 606] width 349 height 48
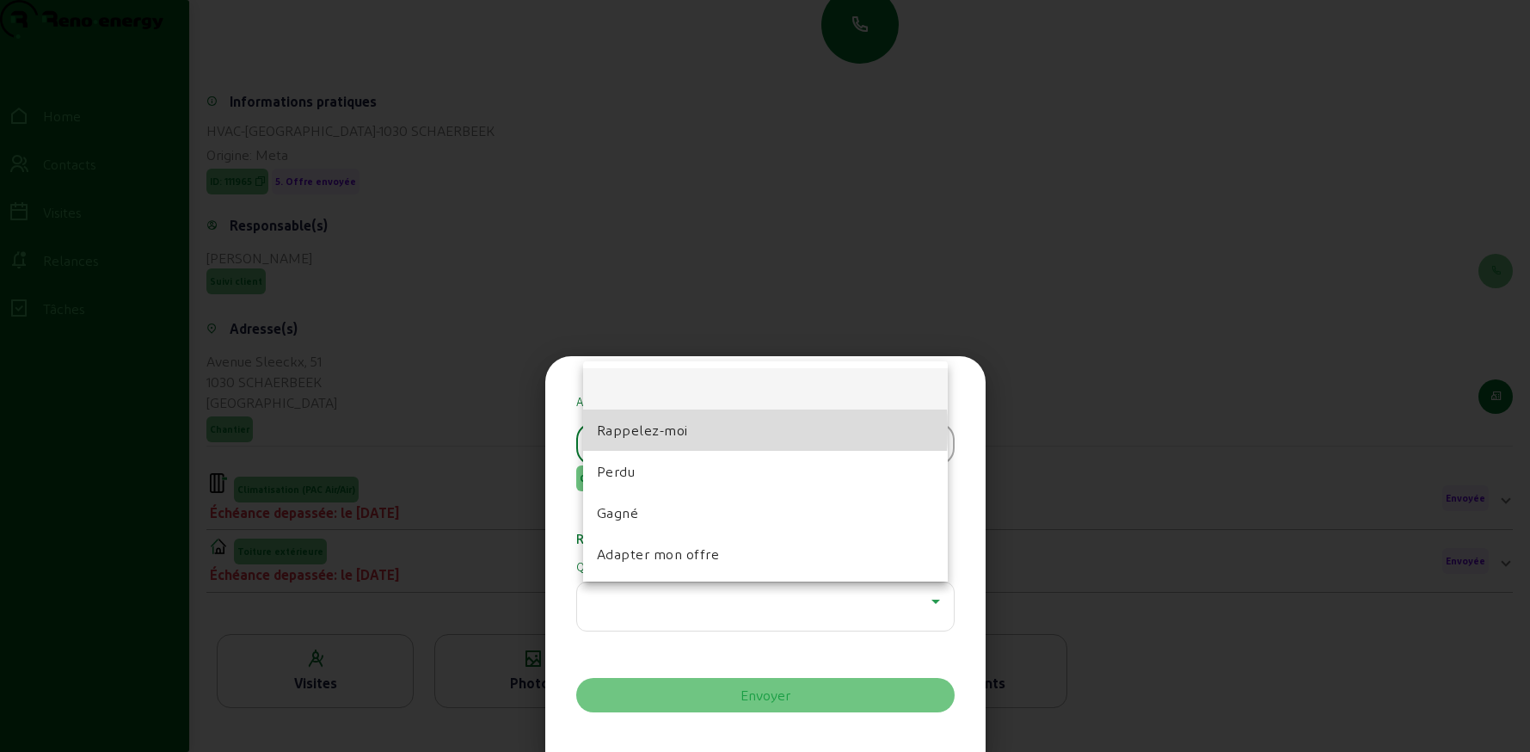
click at [666, 429] on span "Rappelez-moi" at bounding box center [642, 430] width 91 height 21
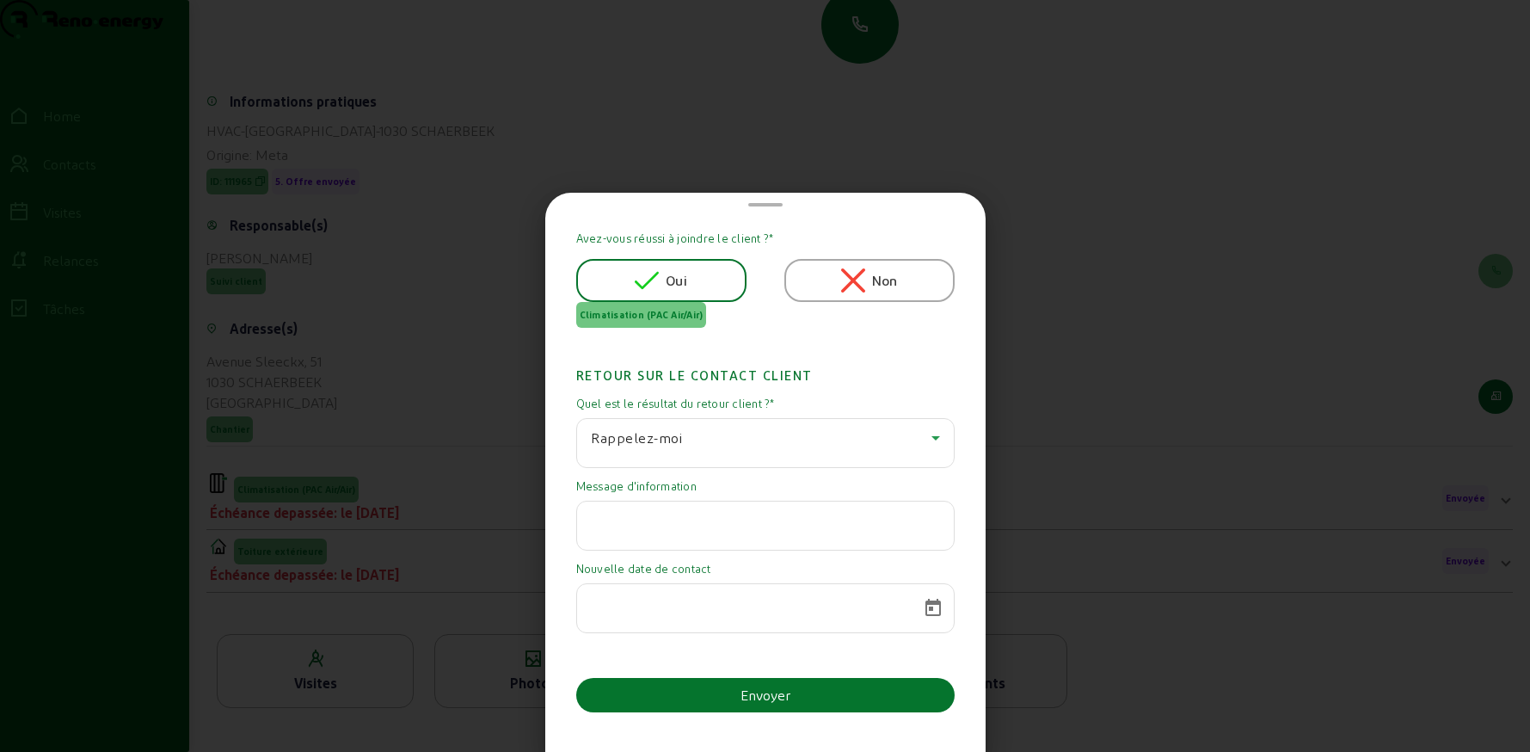
click at [657, 527] on input "text" at bounding box center [765, 520] width 349 height 21
type input "complément d'information"
click at [927, 607] on span "Open calendar" at bounding box center [932, 607] width 41 height 41
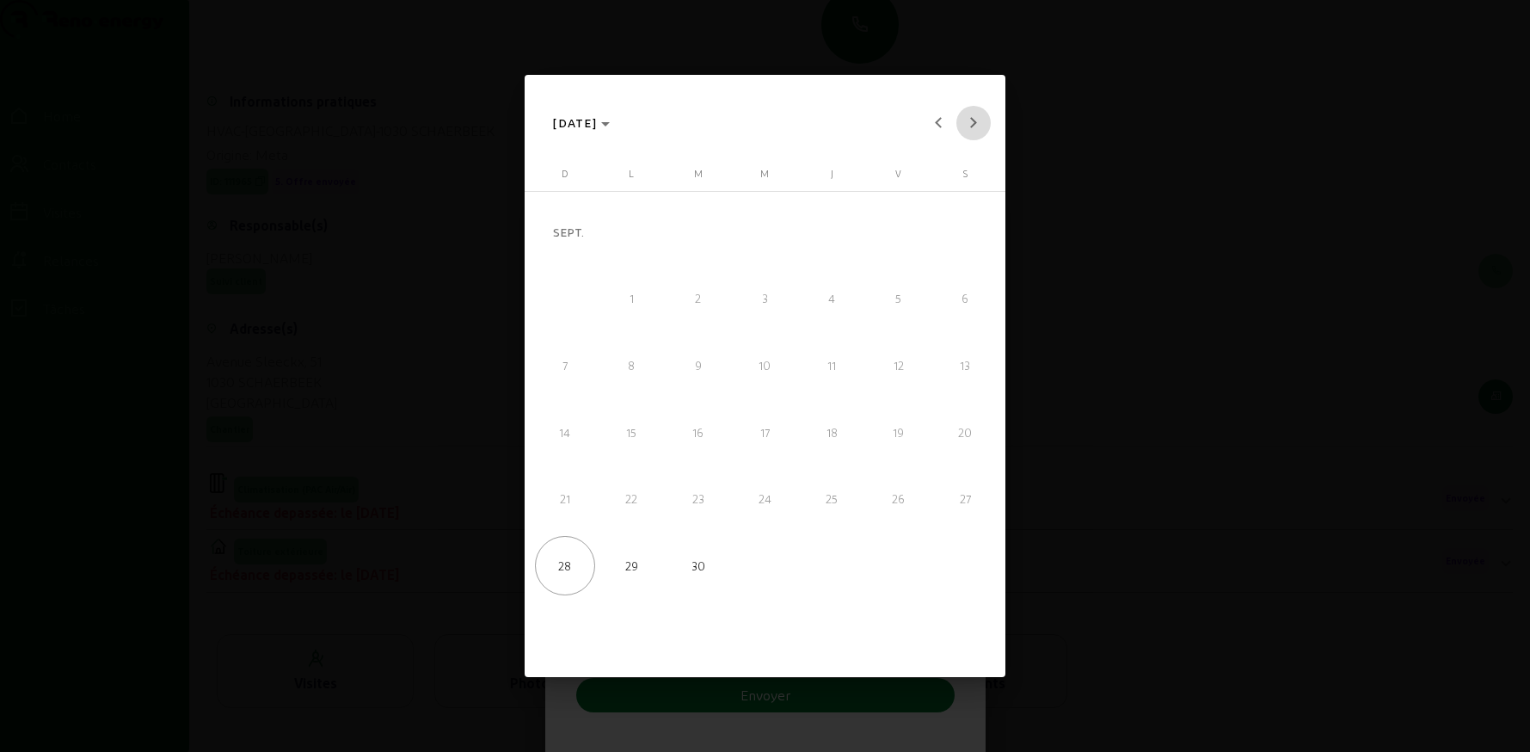
click at [974, 120] on button "Next month" at bounding box center [973, 123] width 34 height 34
click at [892, 489] on span "31" at bounding box center [899, 499] width 60 height 60
type input "[DATE]"
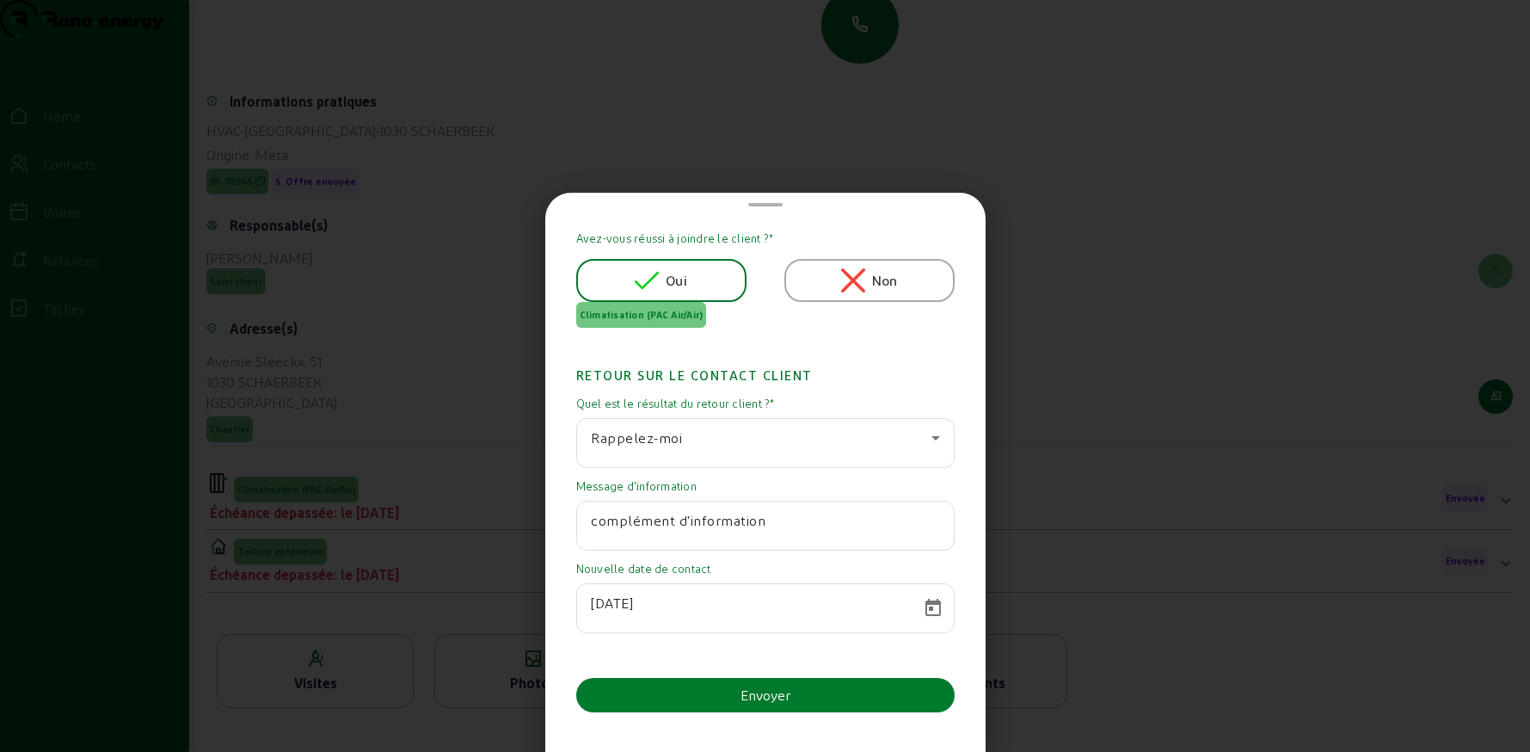
click at [760, 690] on div "Envoyer" at bounding box center [765, 695] width 50 height 21
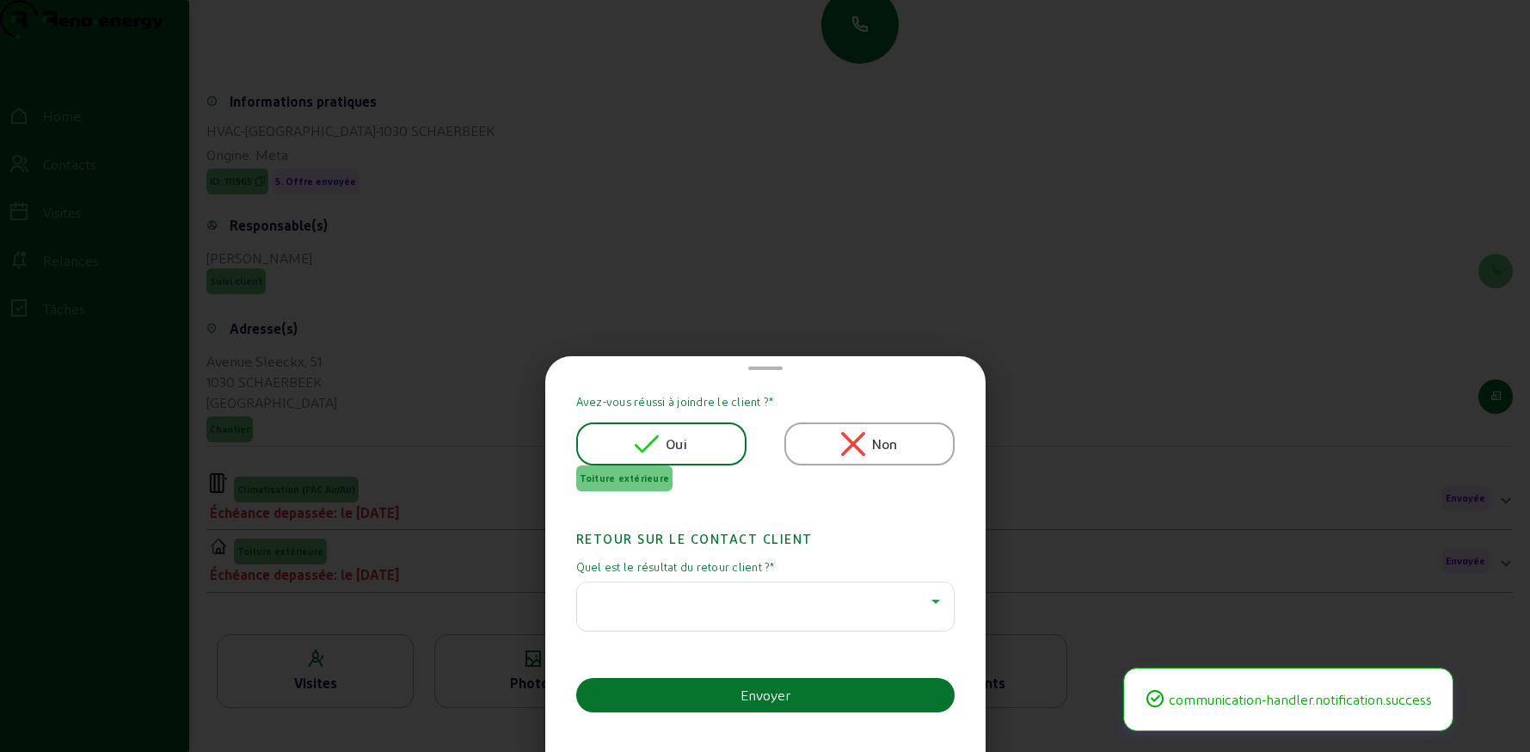
click at [746, 600] on div at bounding box center [761, 601] width 341 height 21
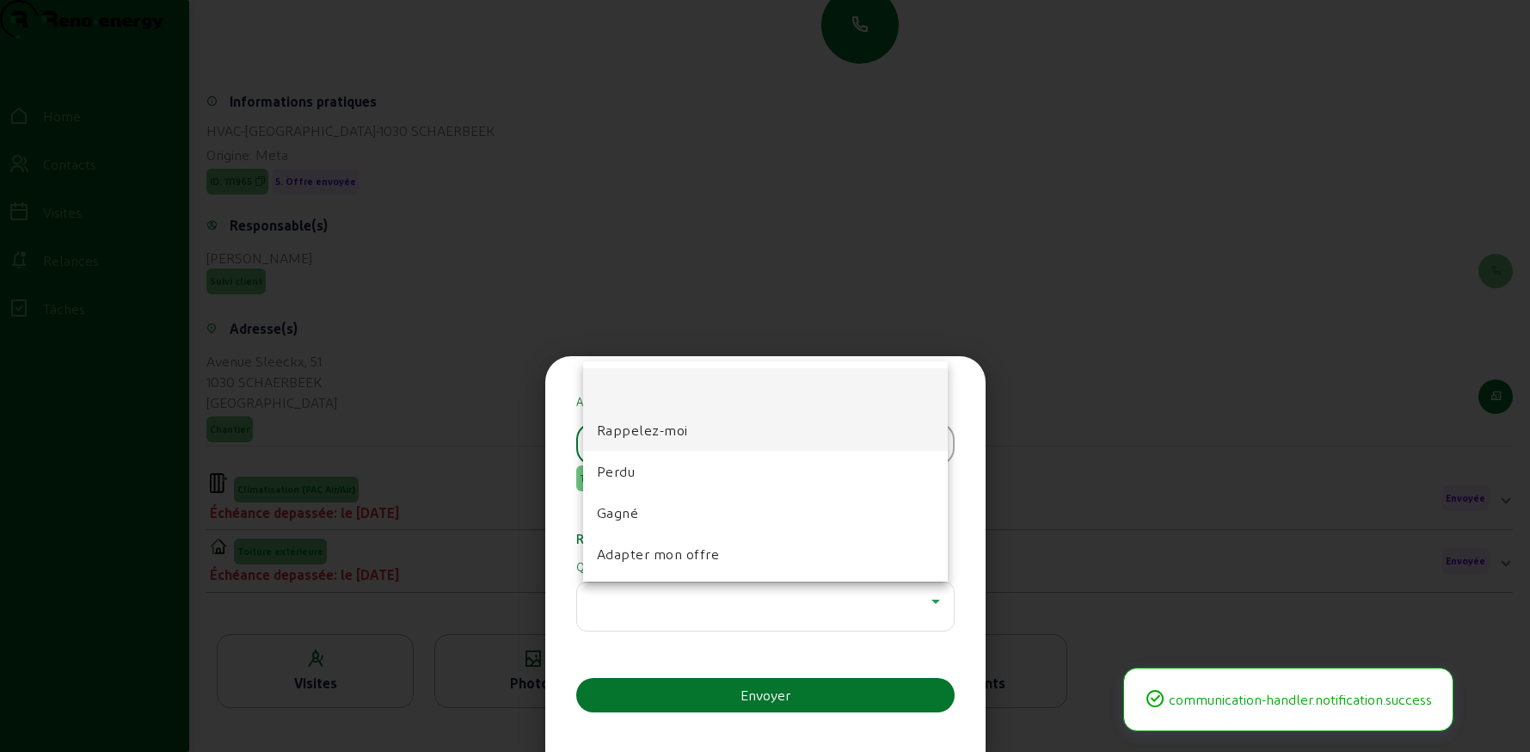
click at [658, 432] on span "Rappelez-moi" at bounding box center [642, 430] width 91 height 21
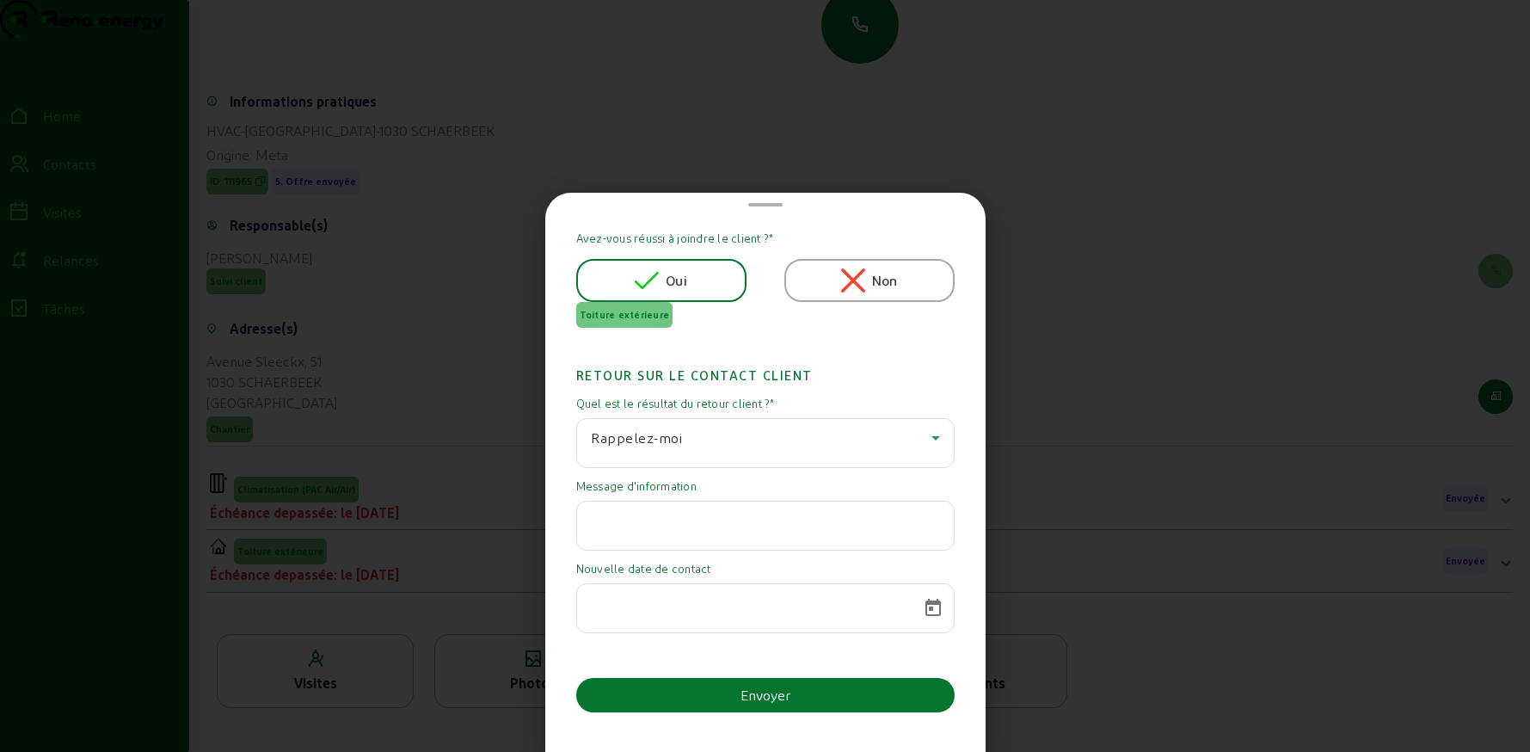
click at [657, 519] on input "text" at bounding box center [765, 520] width 349 height 21
type input "ci"
click at [927, 608] on span "Open calendar" at bounding box center [932, 607] width 41 height 41
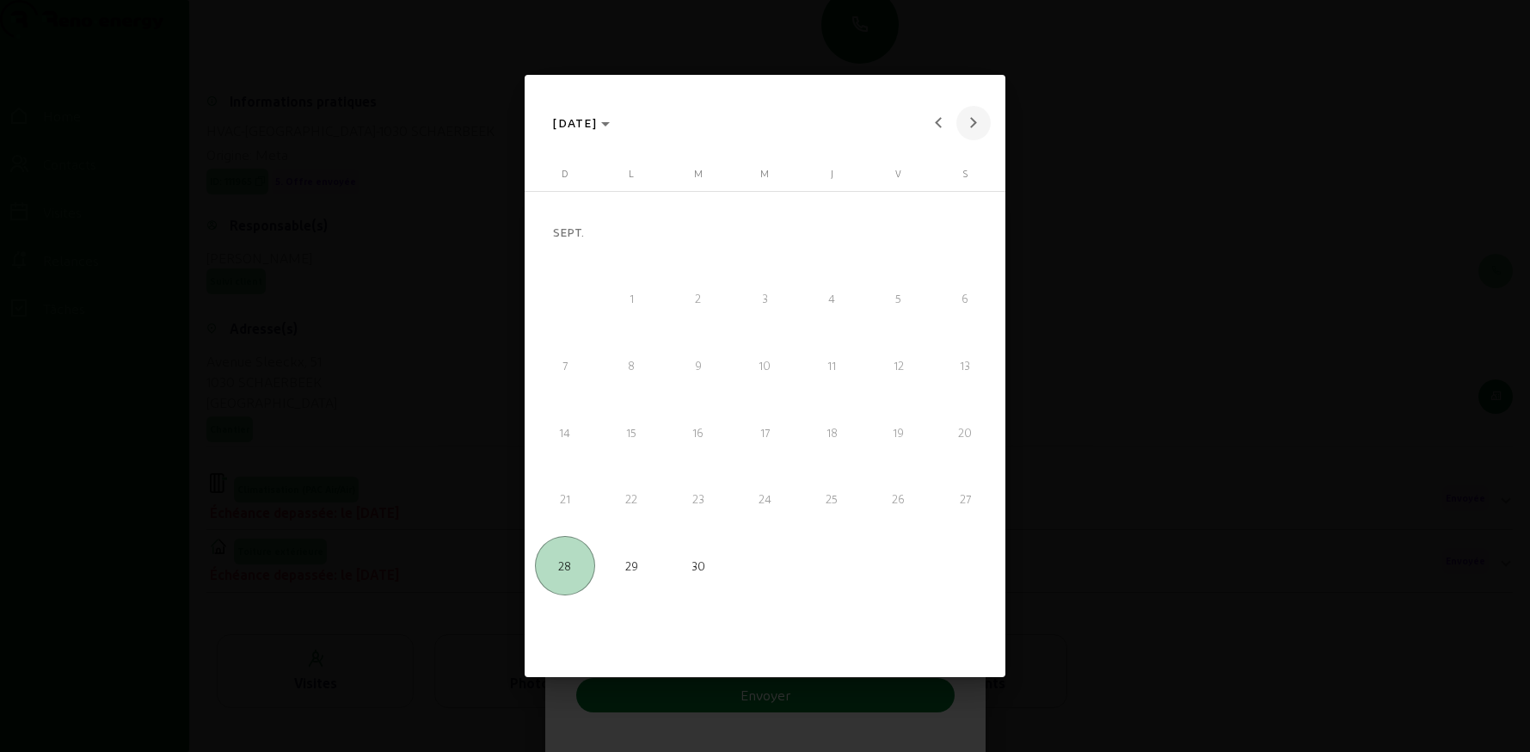
click at [968, 126] on span "Next month" at bounding box center [973, 123] width 34 height 34
click at [905, 481] on span "31" at bounding box center [899, 499] width 60 height 60
type input "[DATE]"
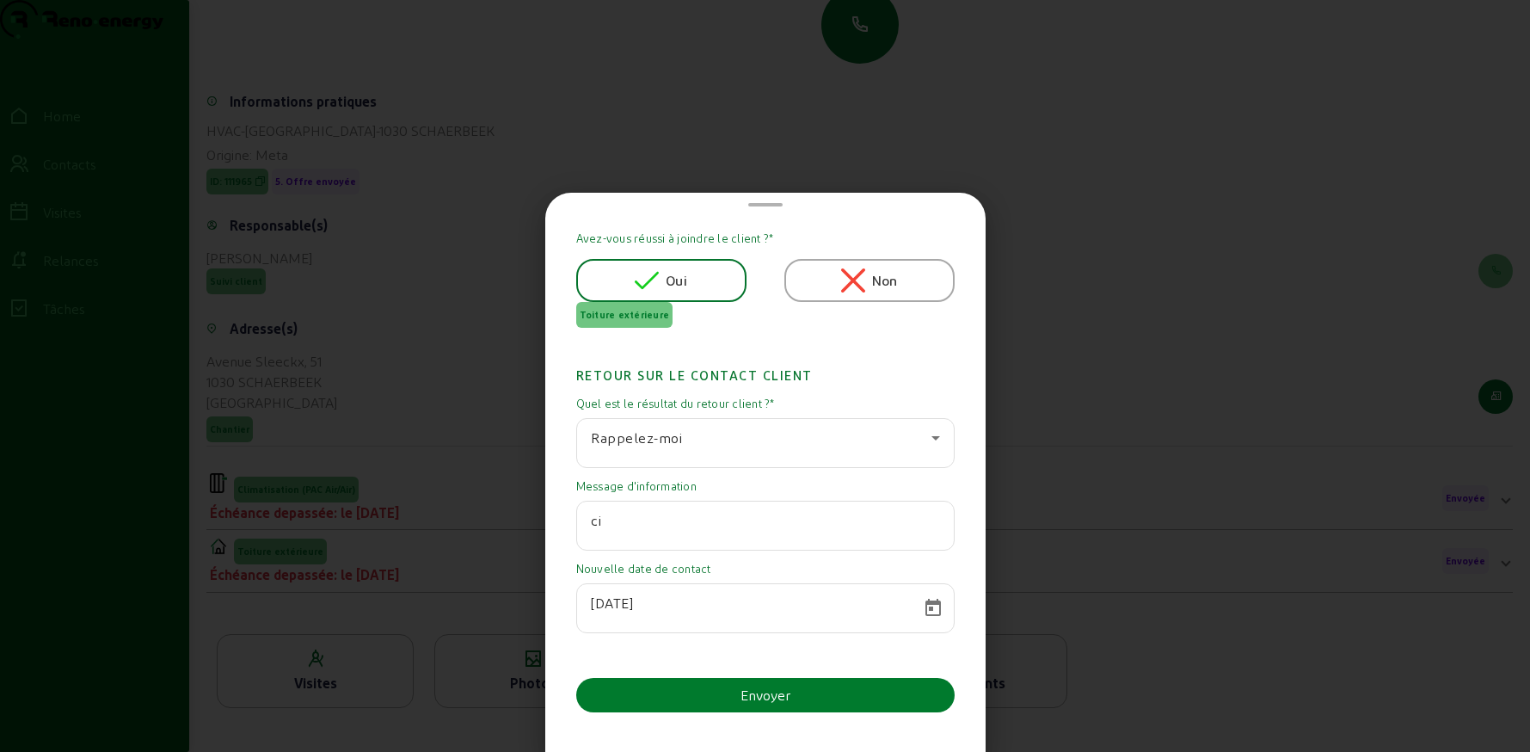
click at [710, 690] on button "Envoyer" at bounding box center [765, 695] width 378 height 34
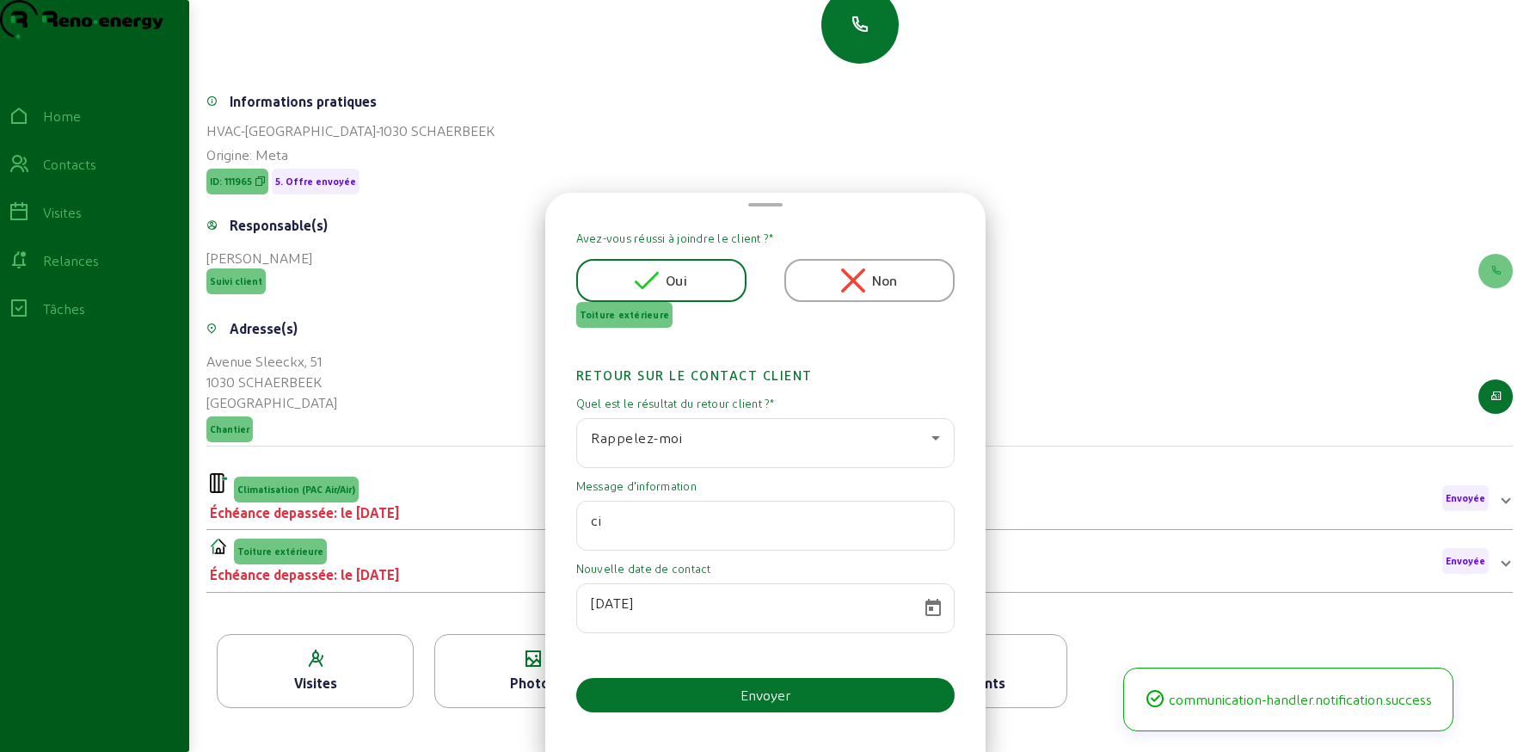
scroll to position [179, 0]
